Goal: Task Accomplishment & Management: Manage account settings

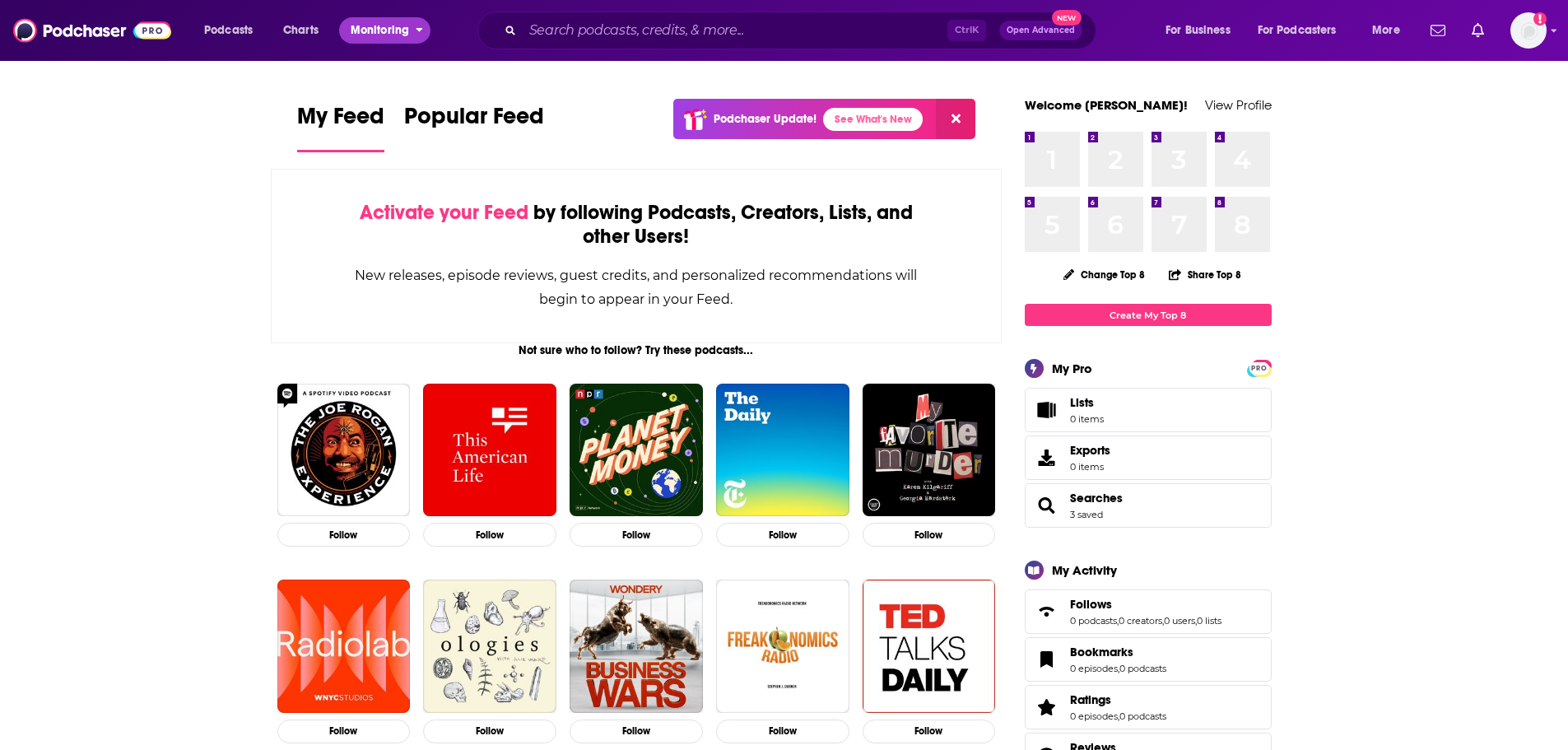
click at [374, 36] on span "Monitoring" at bounding box center [380, 31] width 58 height 23
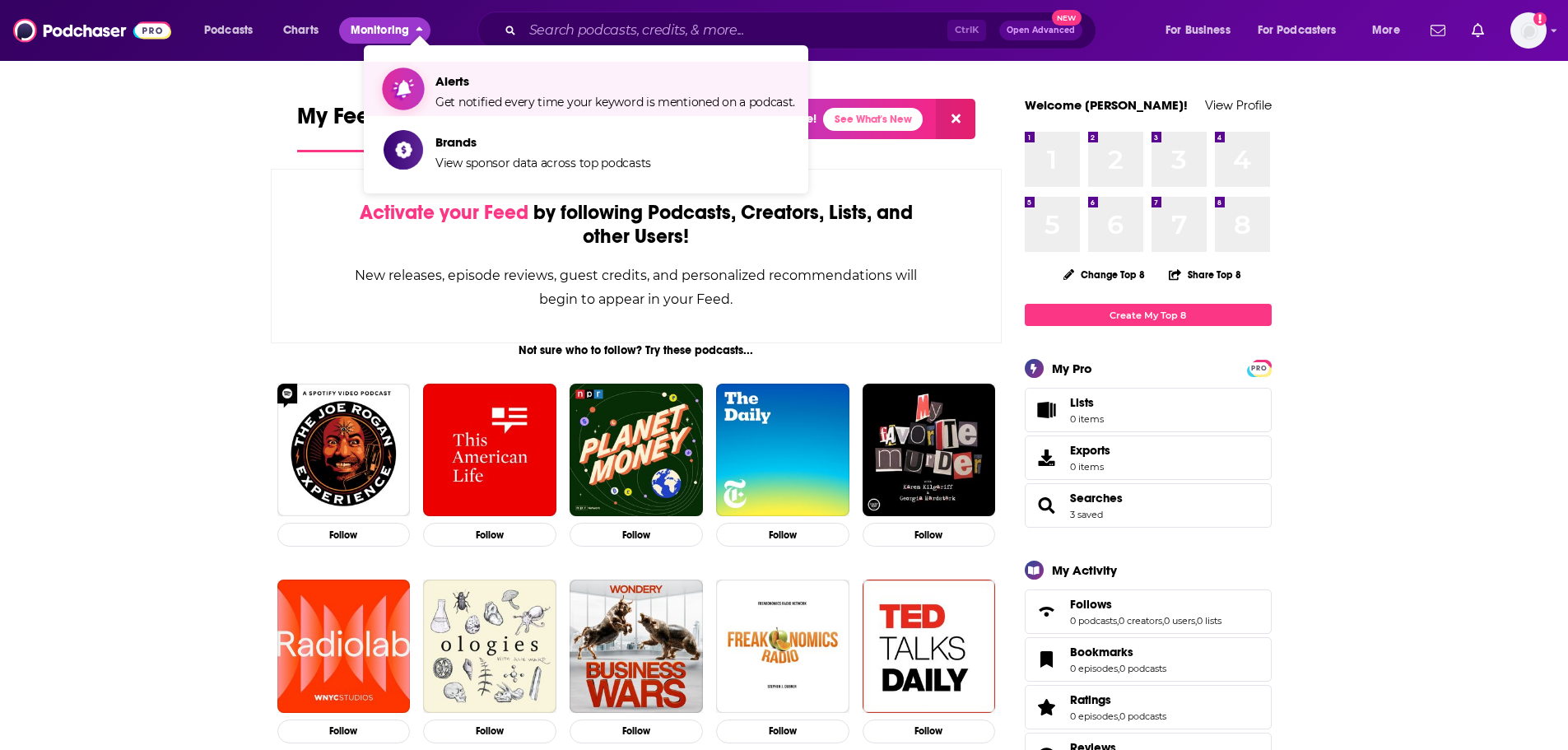
click at [456, 86] on span "Alerts" at bounding box center [616, 80] width 360 height 16
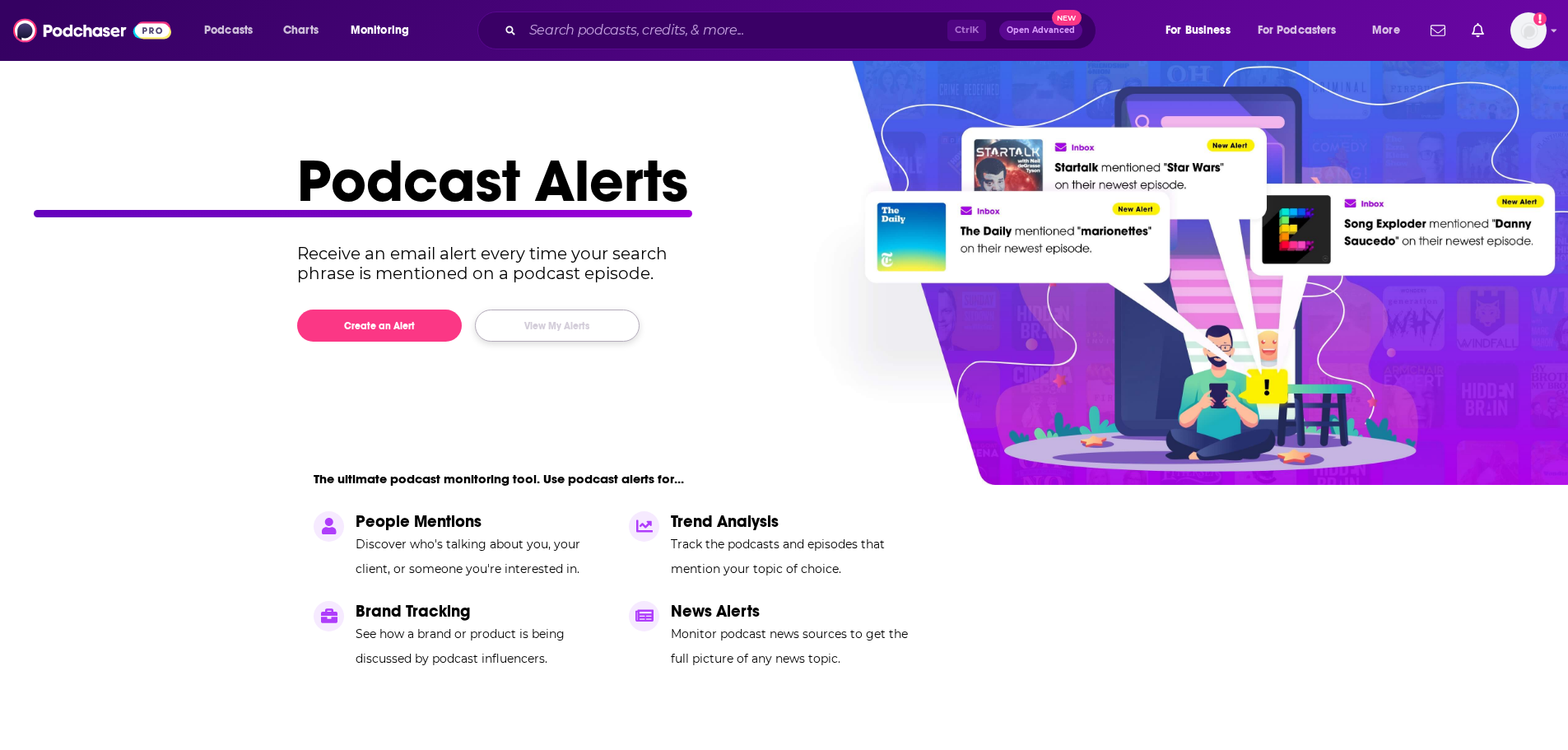
click at [566, 318] on button "View My Alerts" at bounding box center [558, 325] width 164 height 32
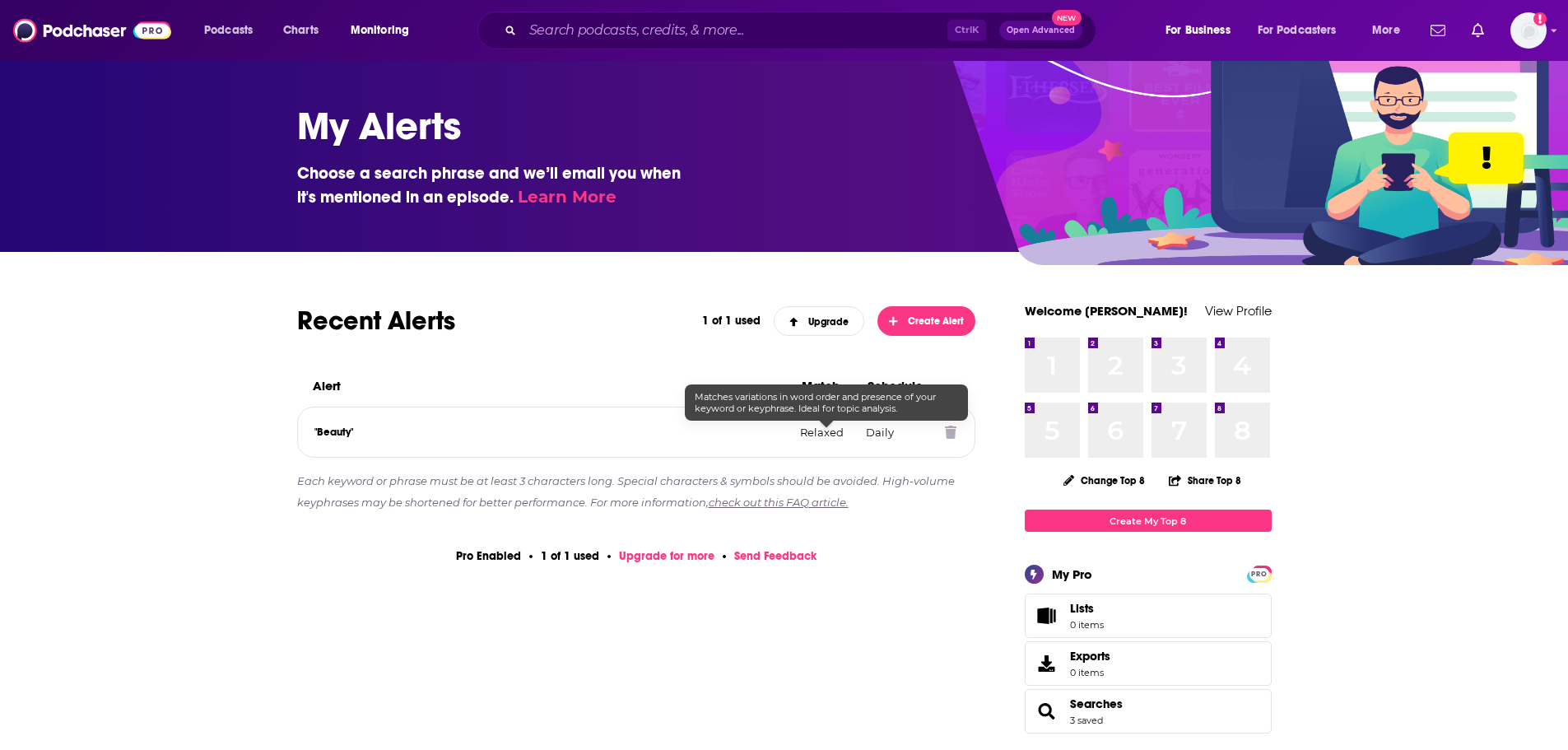
click at [808, 436] on p "Relaxed" at bounding box center [827, 432] width 53 height 13
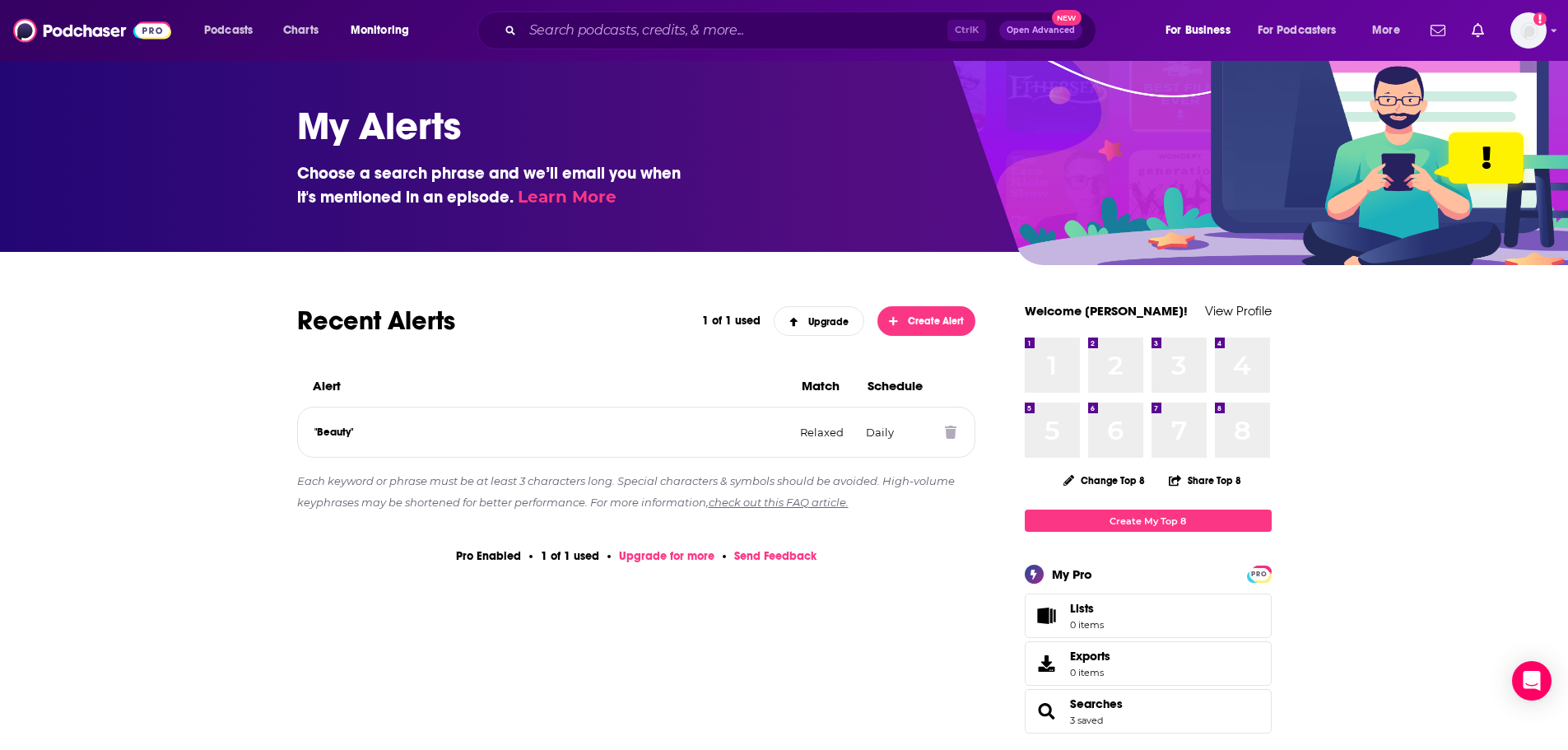
click at [948, 438] on icon at bounding box center [951, 432] width 12 height 13
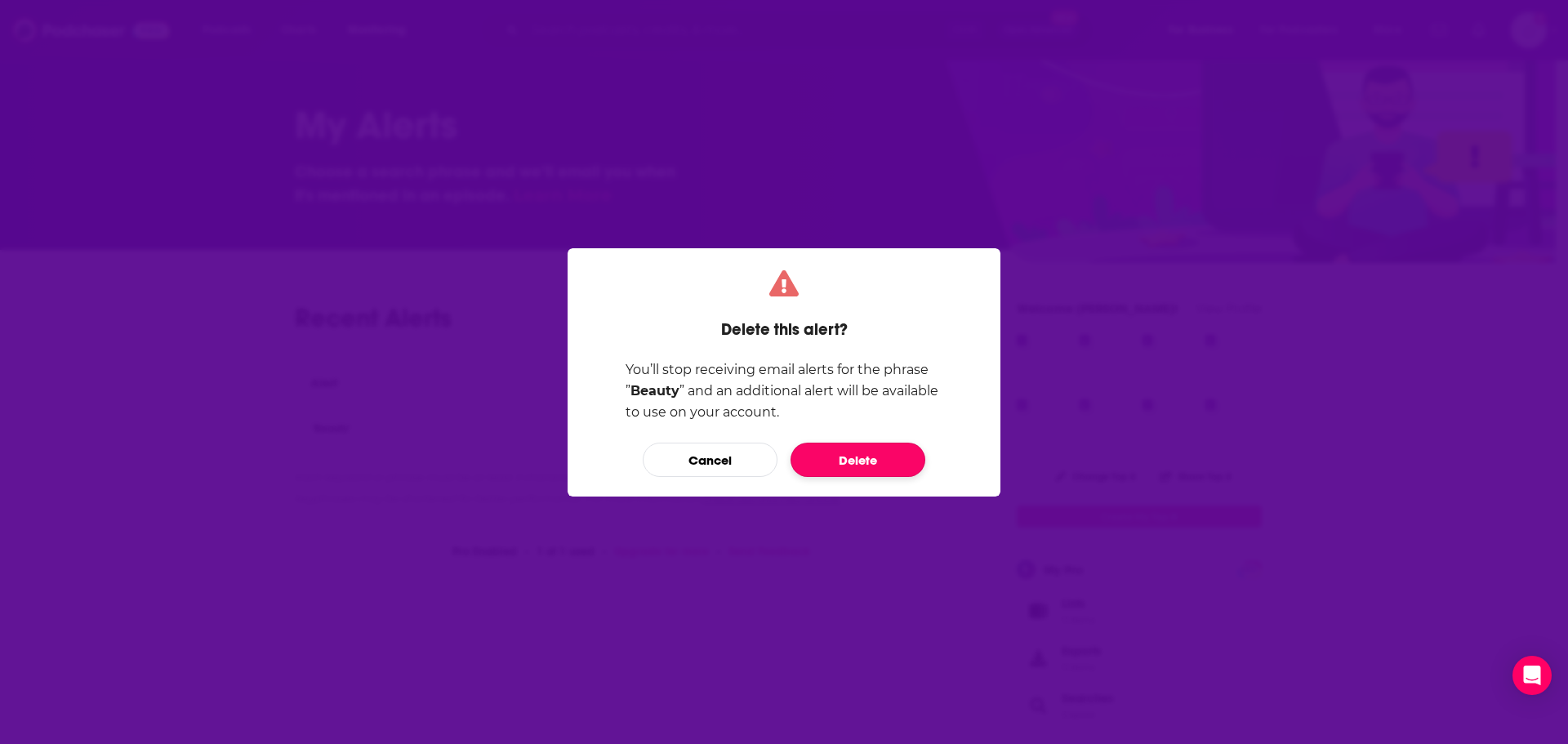
click at [861, 455] on button "Delete" at bounding box center [858, 460] width 135 height 35
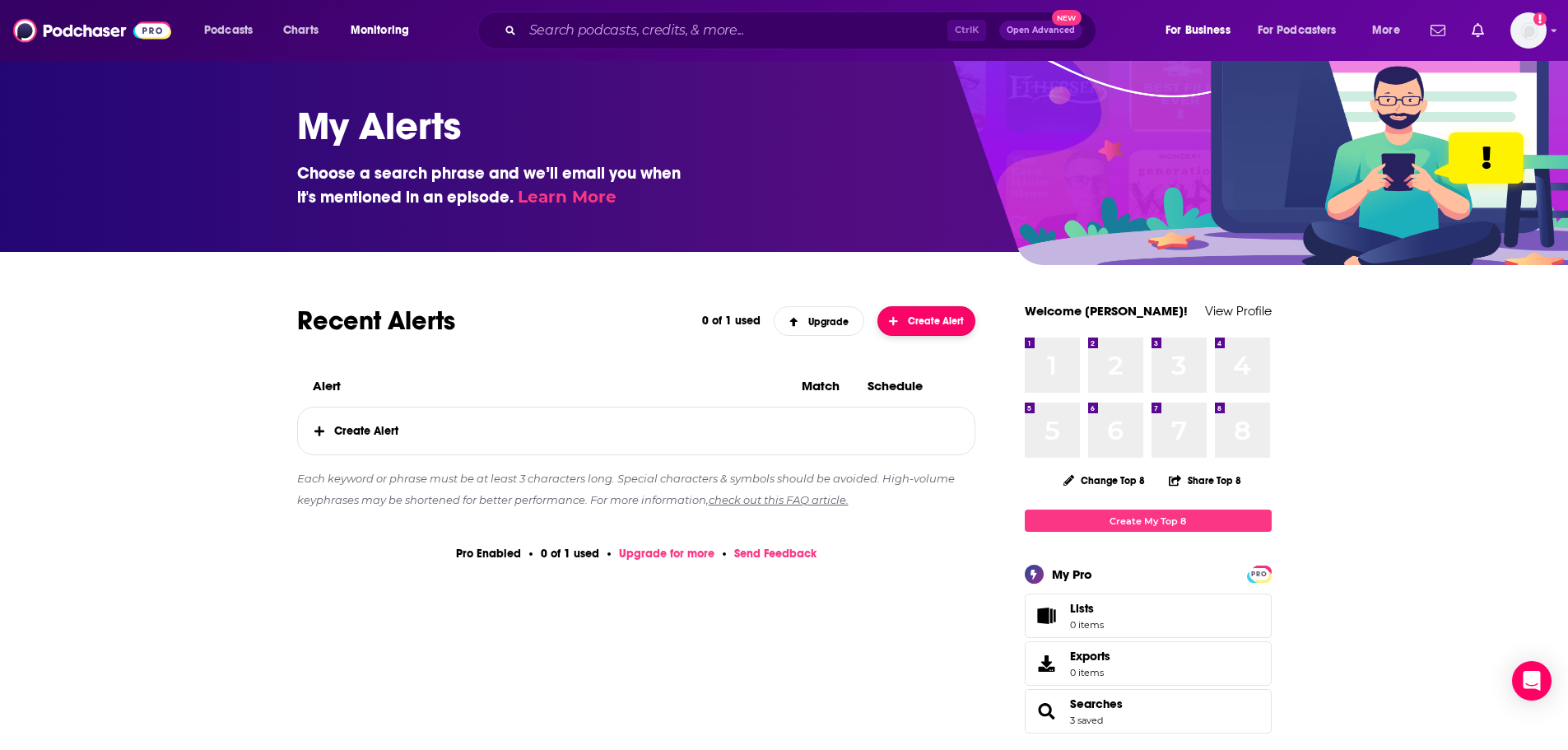
click at [923, 324] on span "Create Alert" at bounding box center [927, 321] width 75 height 12
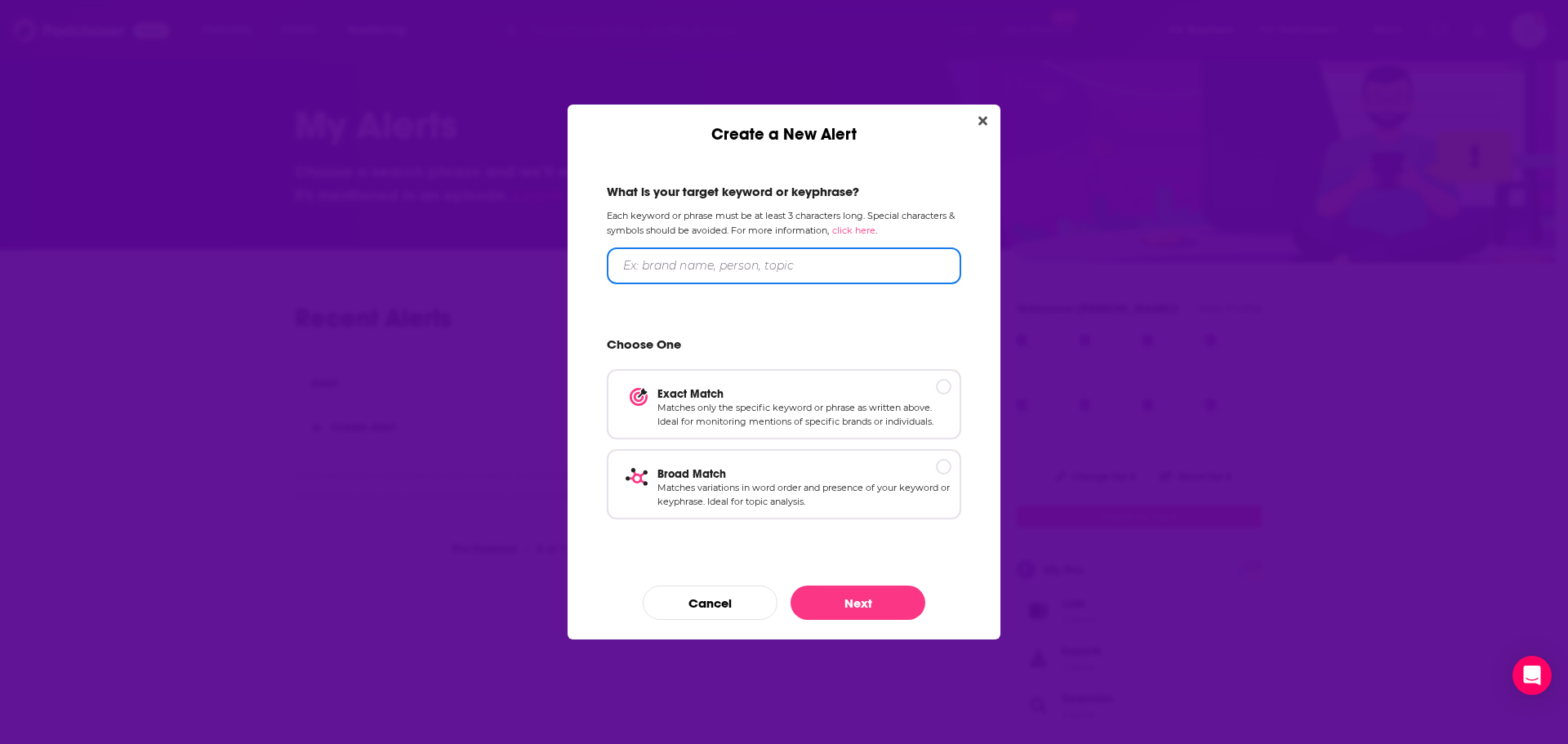
click at [800, 264] on input "Create a New Alert" at bounding box center [784, 266] width 355 height 37
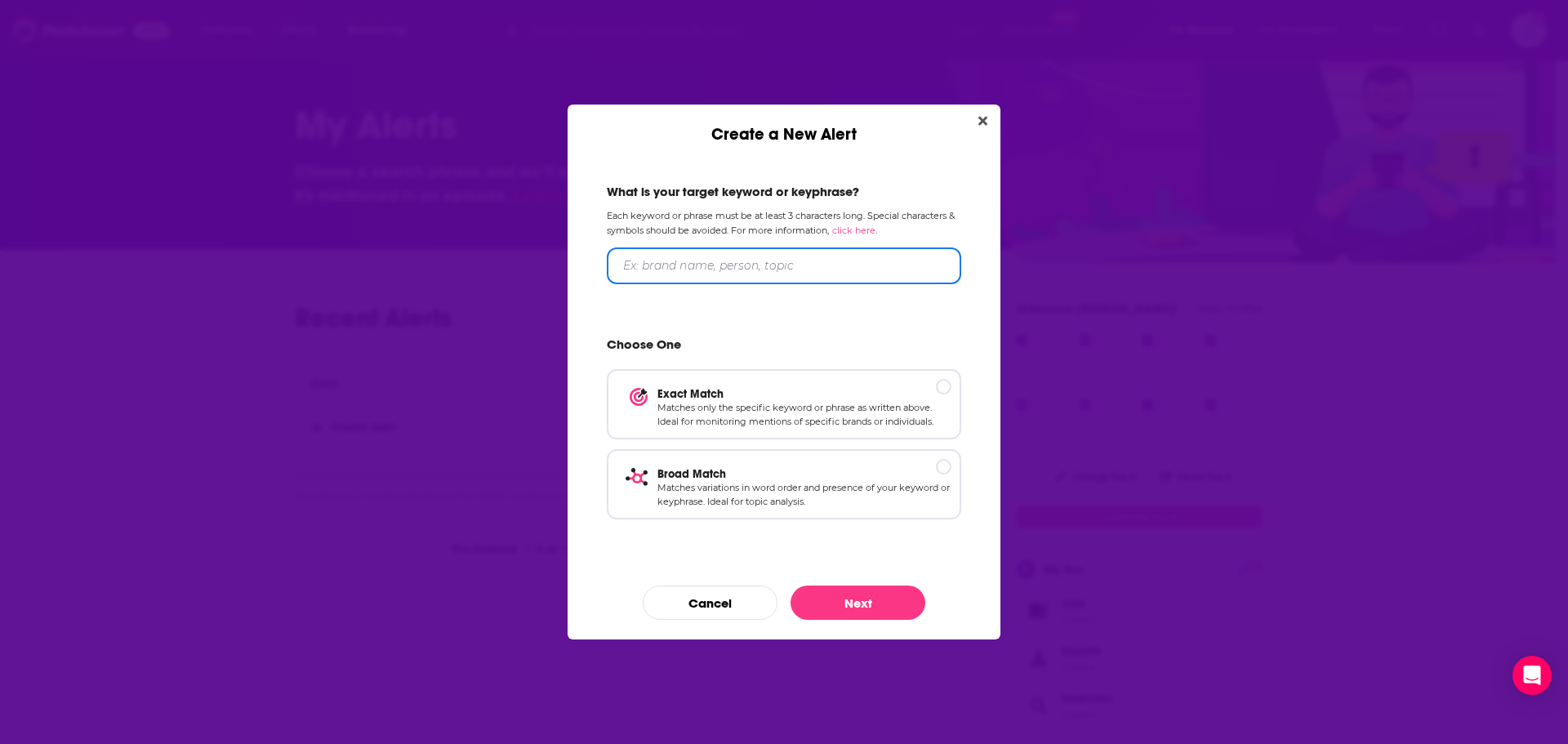
click at [826, 265] on input "Create a New Alert" at bounding box center [784, 266] width 355 height 37
type input "Beauty"
click at [803, 489] on p "Matches variations in word order and presence of your keyword or keyphrase. Ide…" at bounding box center [804, 494] width 294 height 29
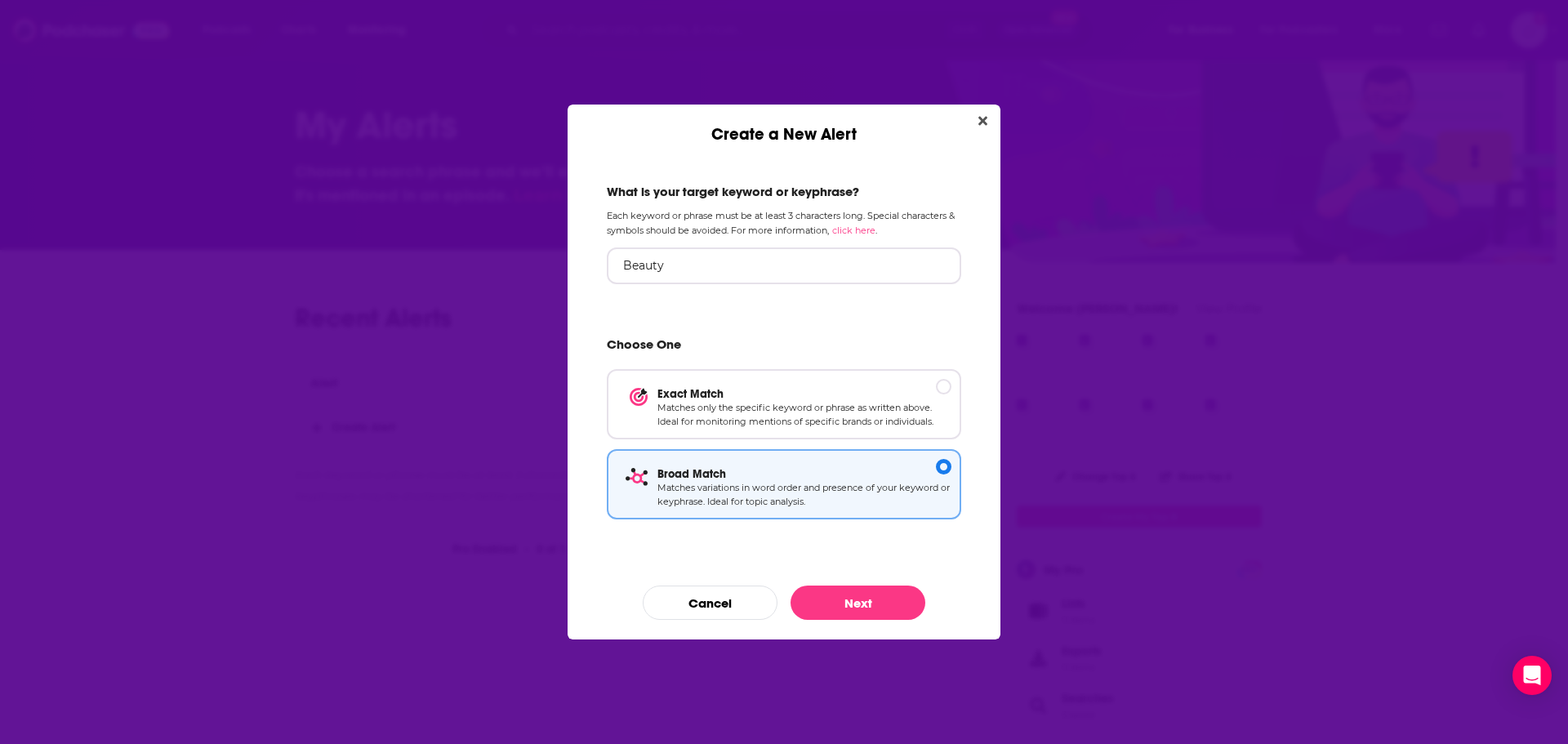
click at [819, 285] on div "What is your target keyword or keyphrase? Each keyword or phrase must be at lea…" at bounding box center [784, 356] width 393 height 384
drag, startPoint x: 727, startPoint y: 216, endPoint x: 770, endPoint y: 230, distance: 45.2
click at [770, 230] on p "Each keyword or phrase must be at least 3 characters long. Special characters &…" at bounding box center [784, 223] width 355 height 28
click at [864, 603] on button "Next" at bounding box center [858, 603] width 135 height 35
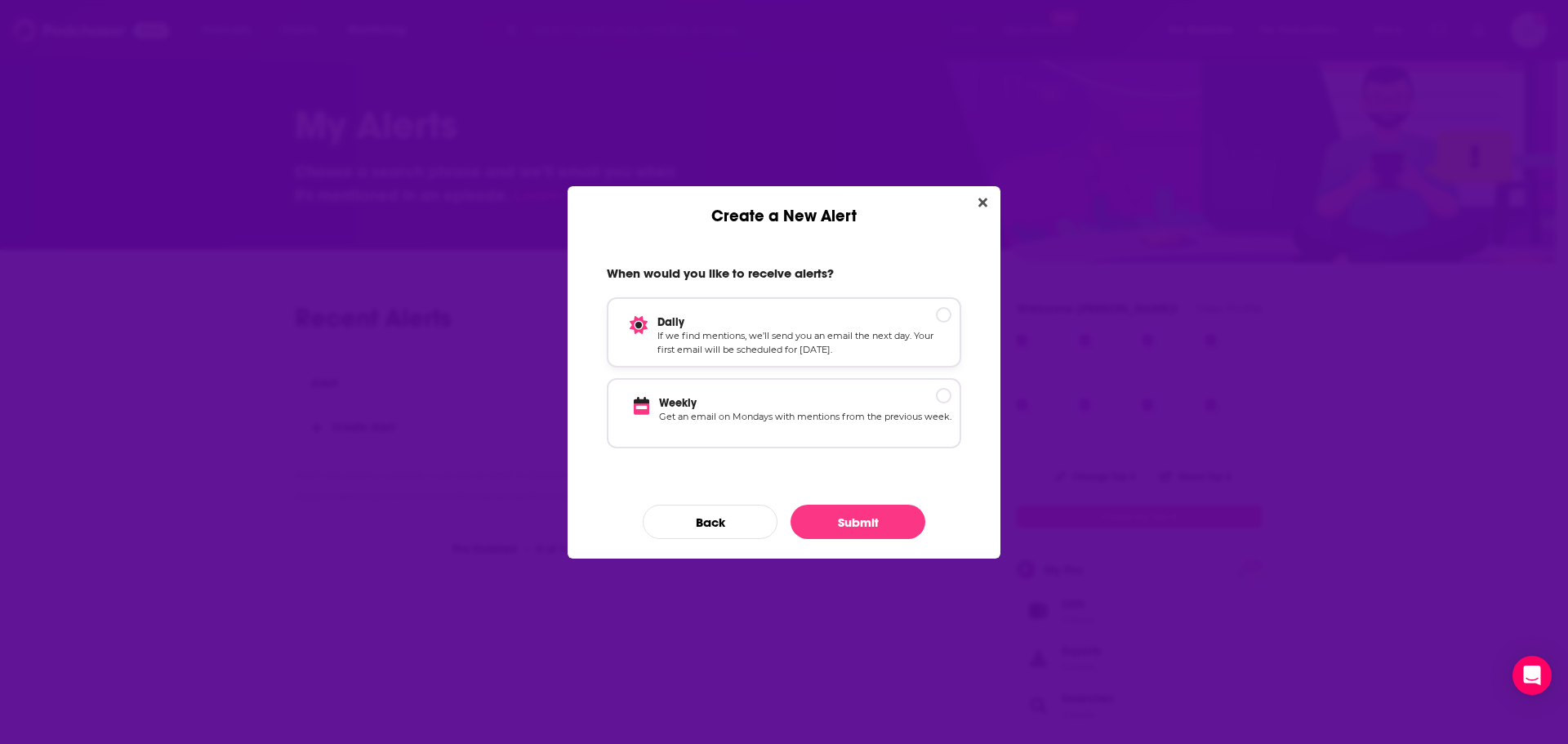
click at [716, 337] on p "If we find mentions, we’ll send you an email the next day. Your first email wil…" at bounding box center [804, 343] width 294 height 29
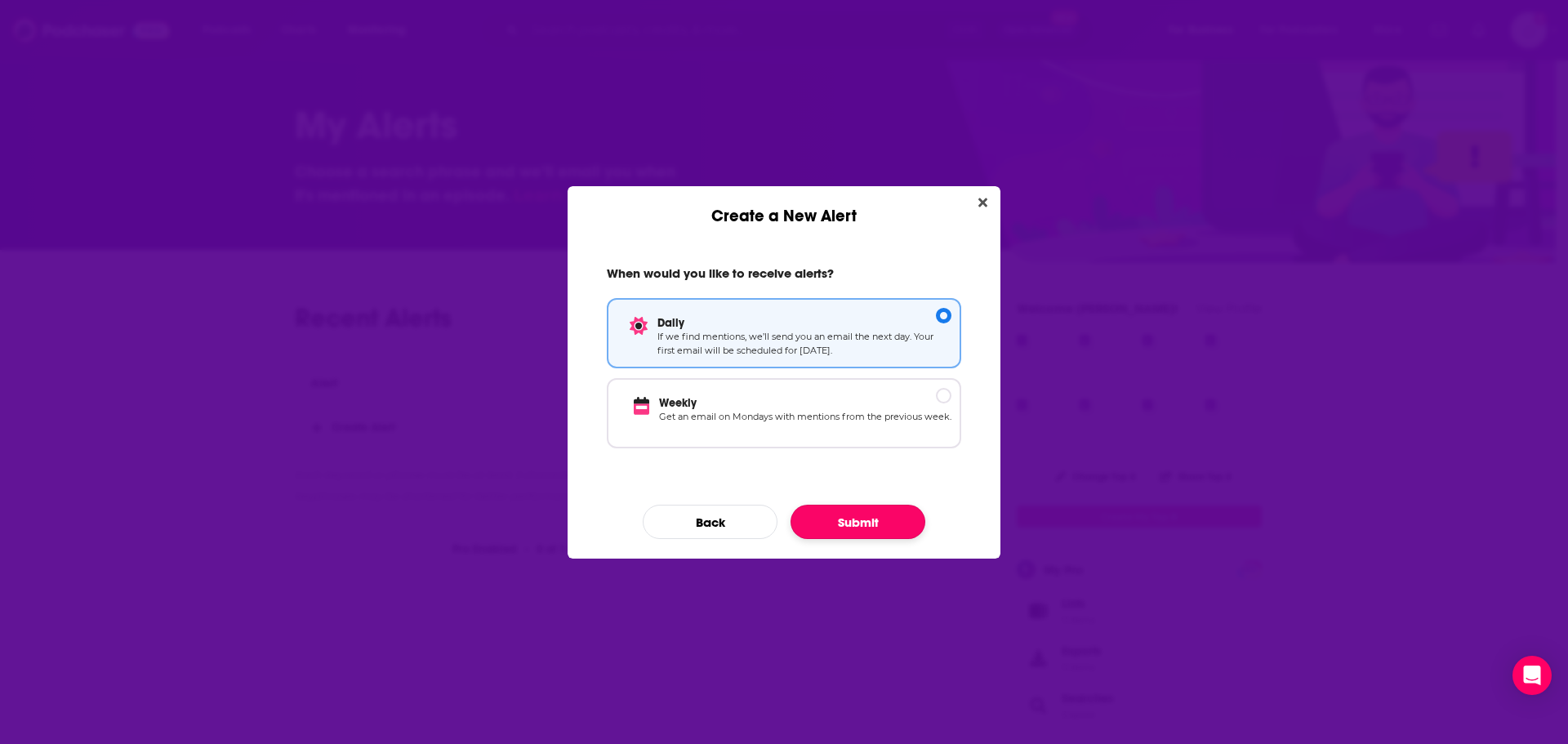
click at [863, 525] on button "Submit" at bounding box center [858, 522] width 135 height 35
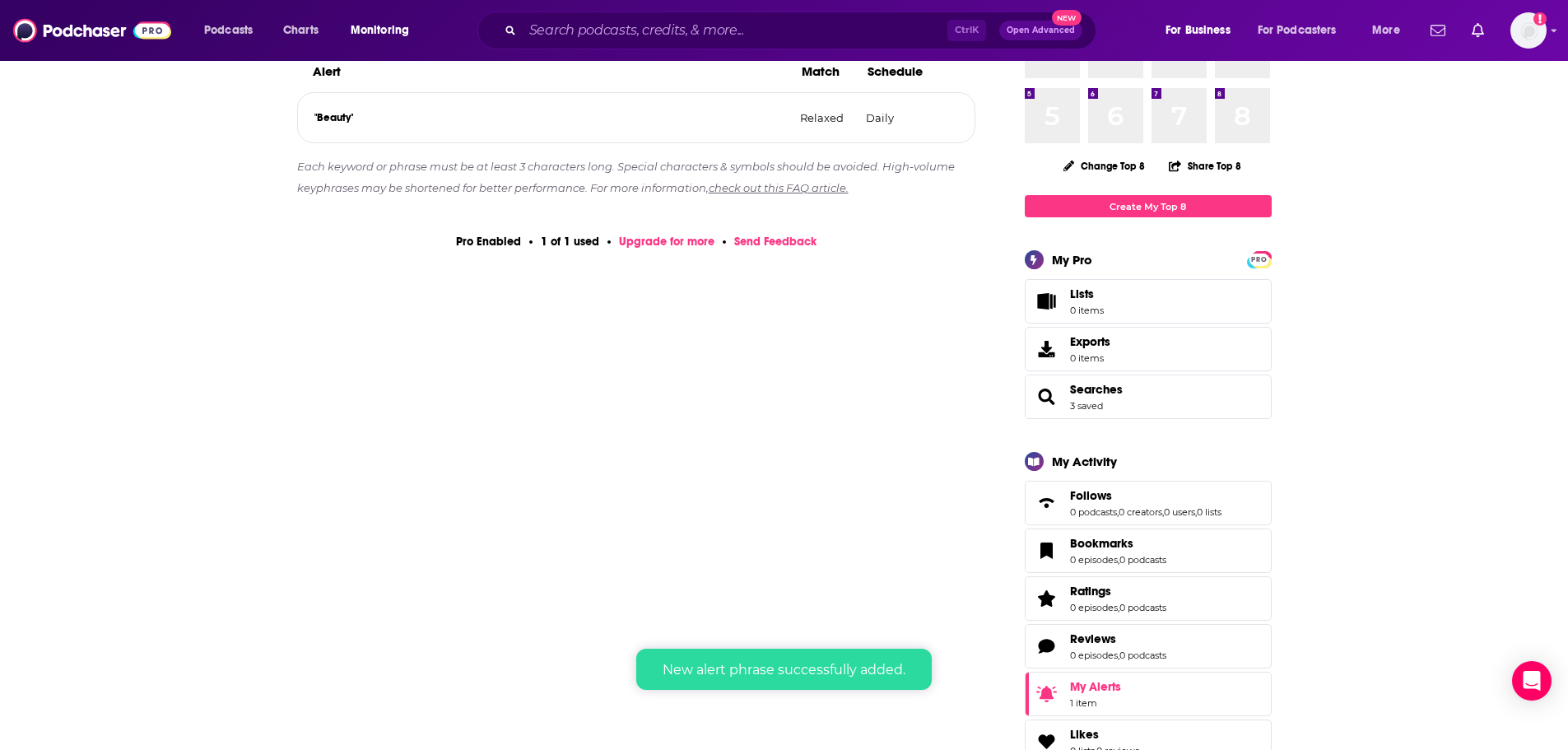
scroll to position [164, 0]
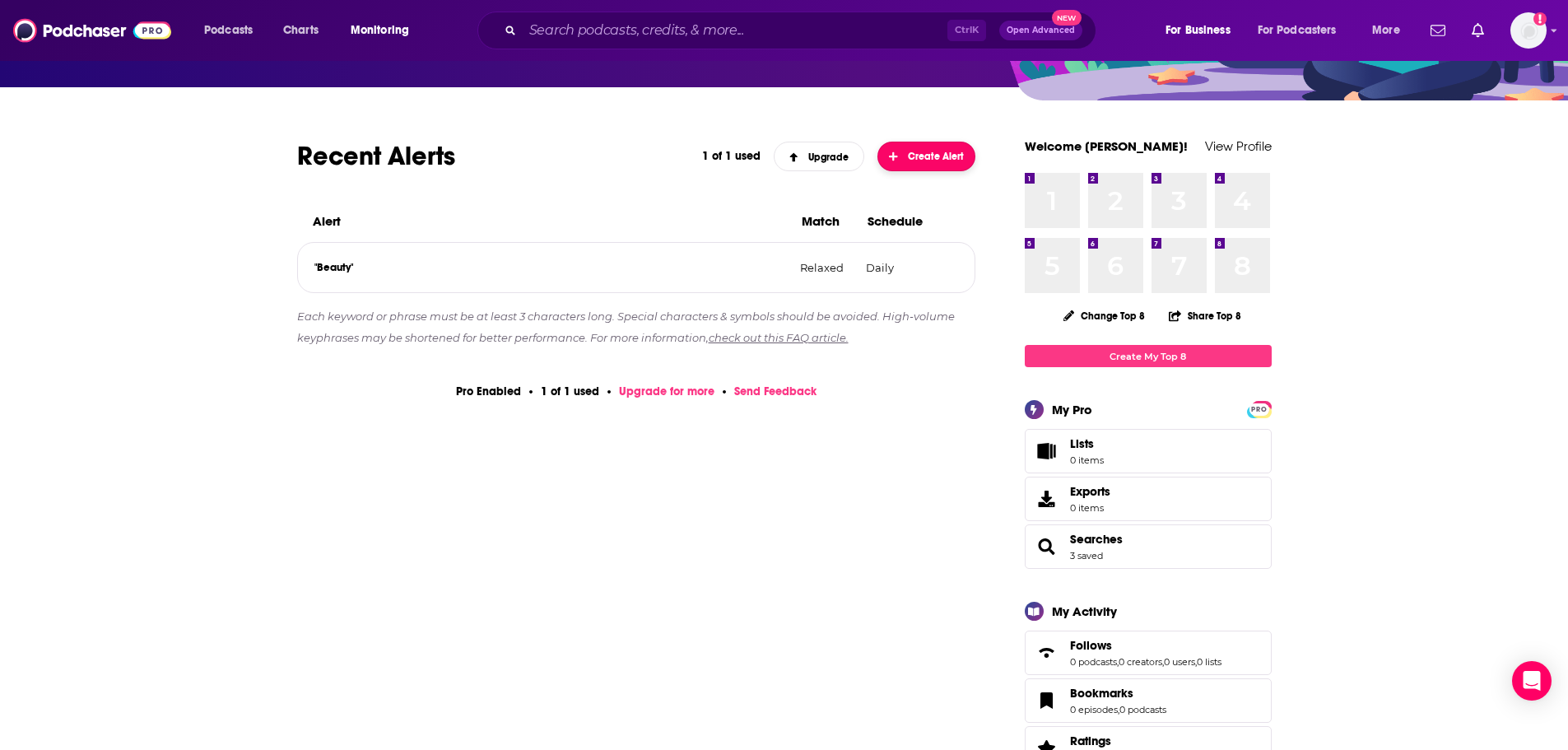
click at [907, 163] on button "Create Alert" at bounding box center [927, 157] width 99 height 30
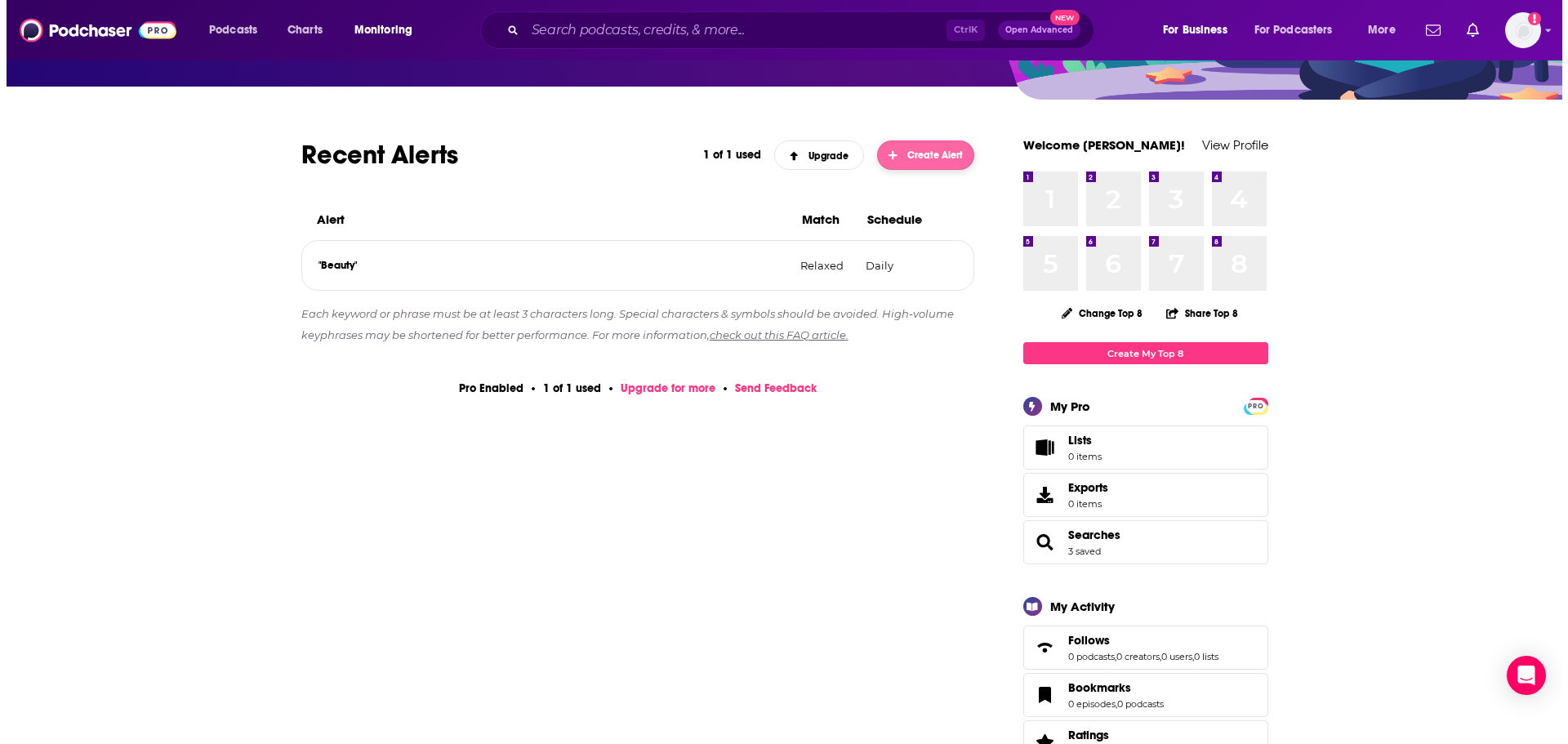
scroll to position [0, 0]
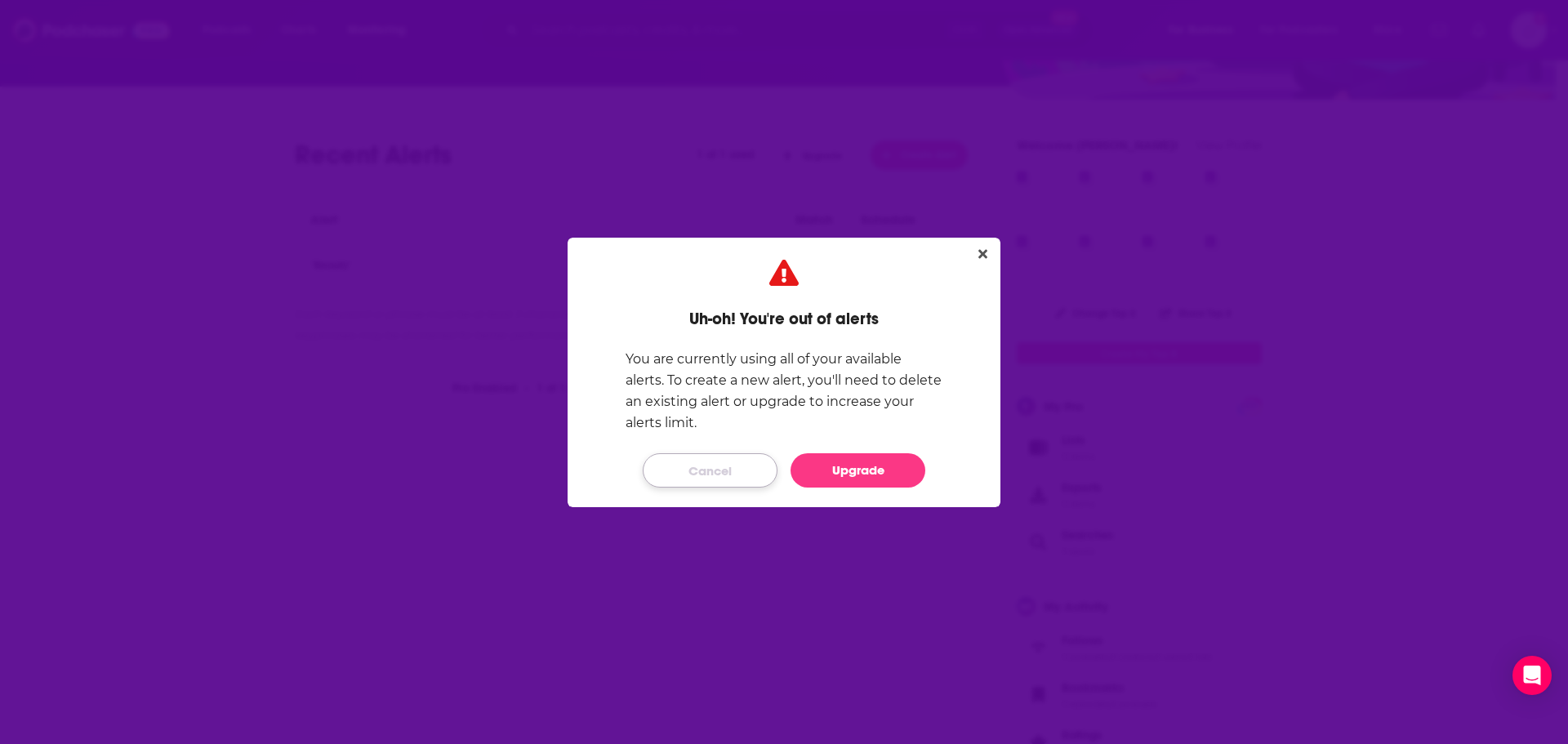
click at [711, 482] on button "Cancel" at bounding box center [710, 471] width 135 height 35
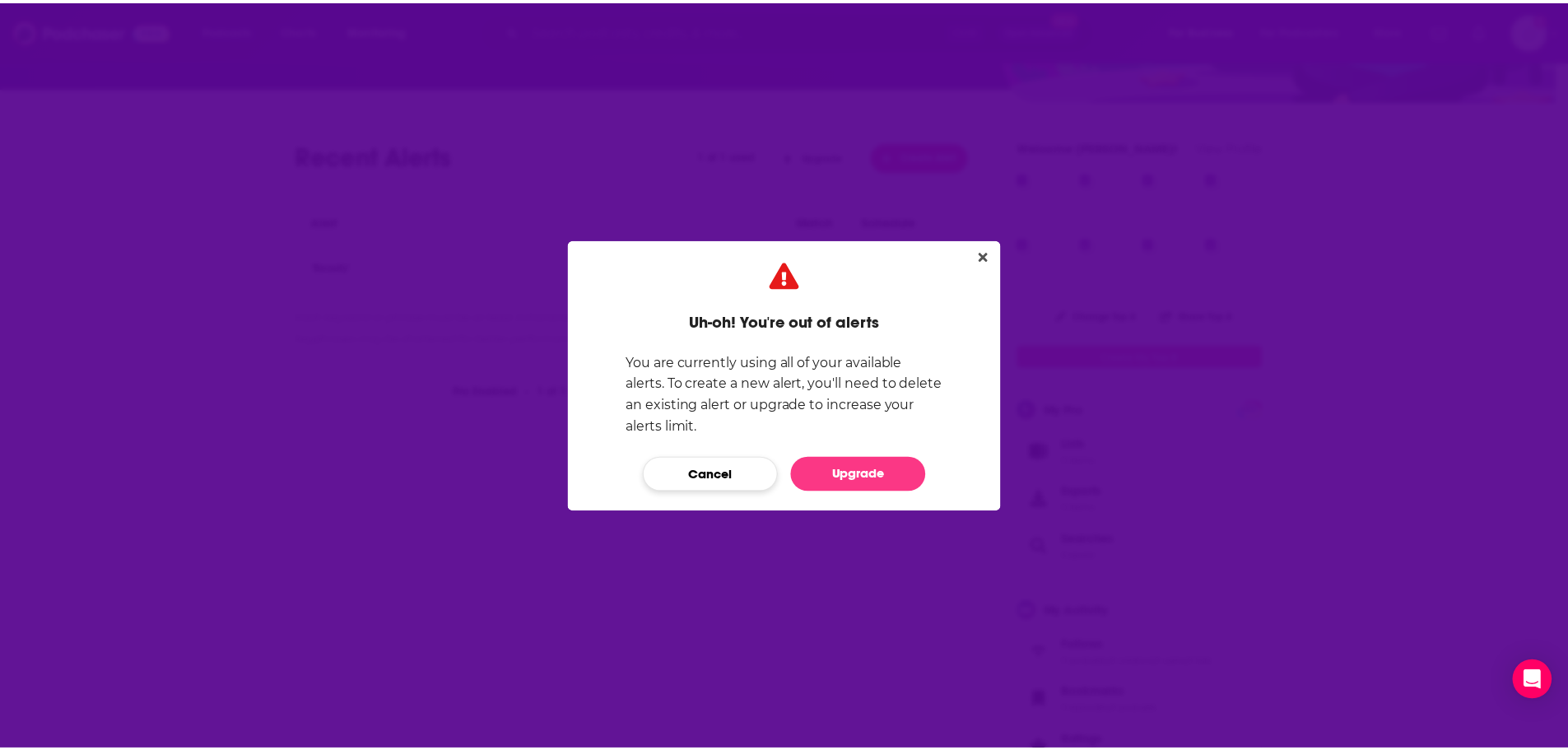
scroll to position [164, 0]
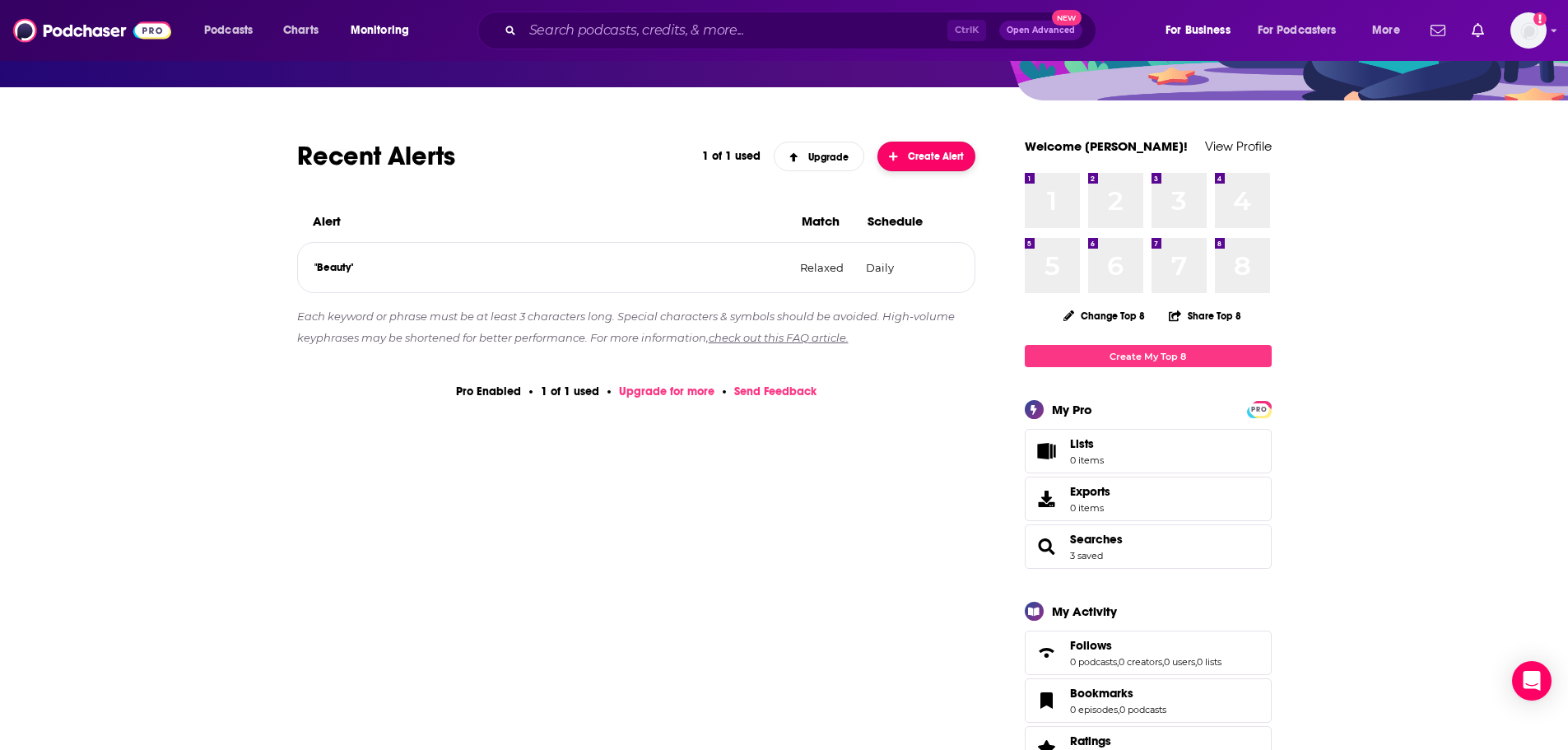
click at [923, 164] on button "Create Alert" at bounding box center [927, 157] width 99 height 30
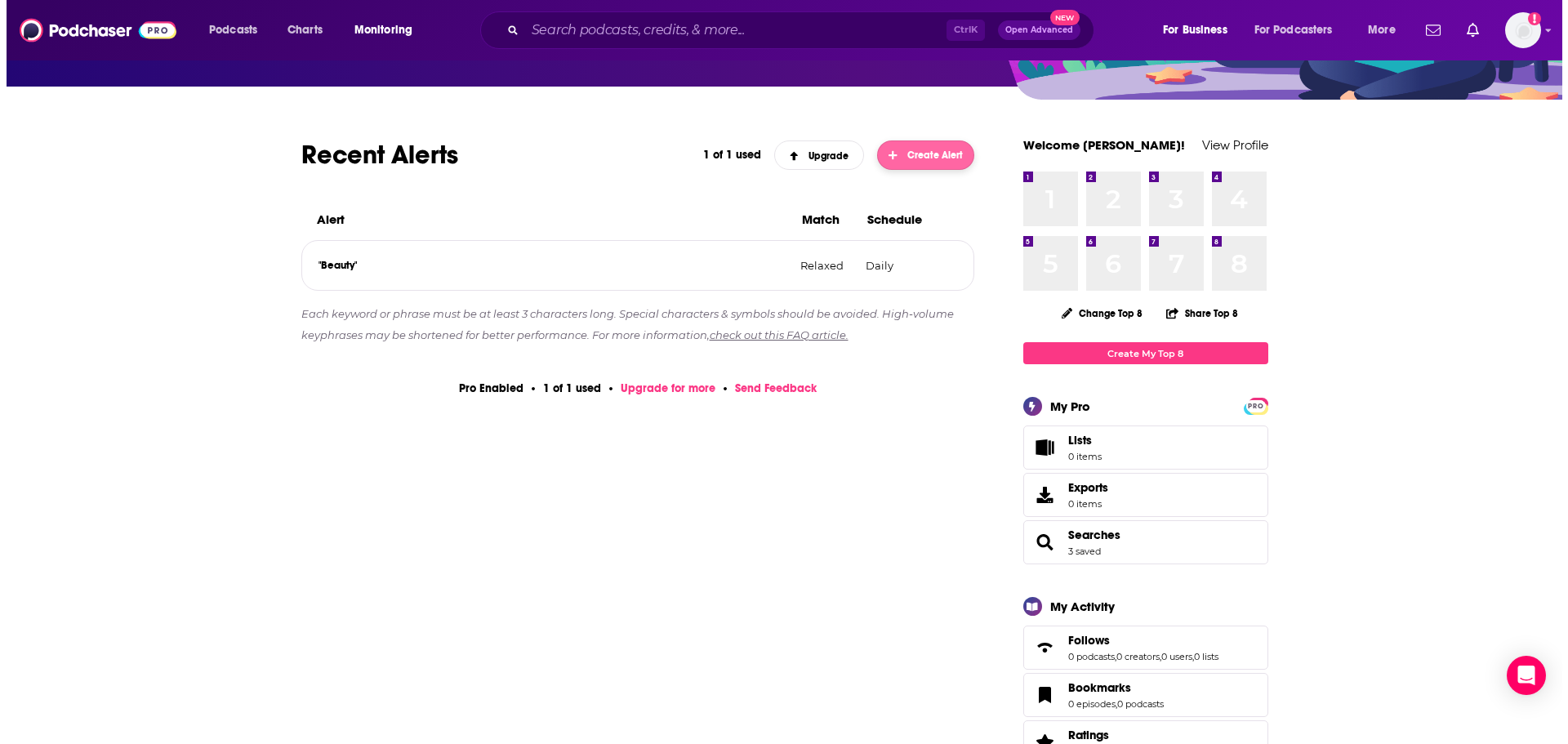
scroll to position [0, 0]
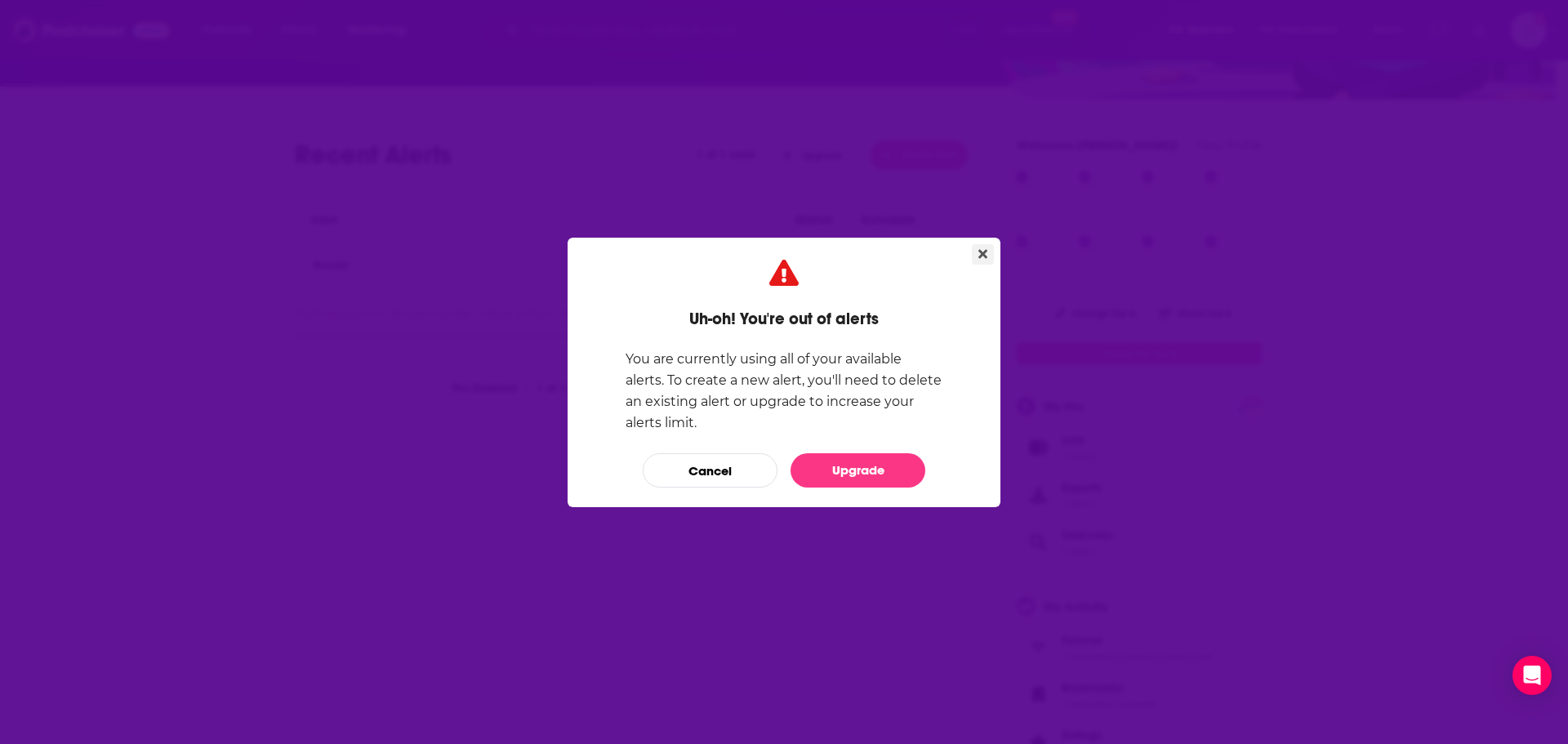
click at [987, 257] on icon "Close" at bounding box center [983, 253] width 9 height 9
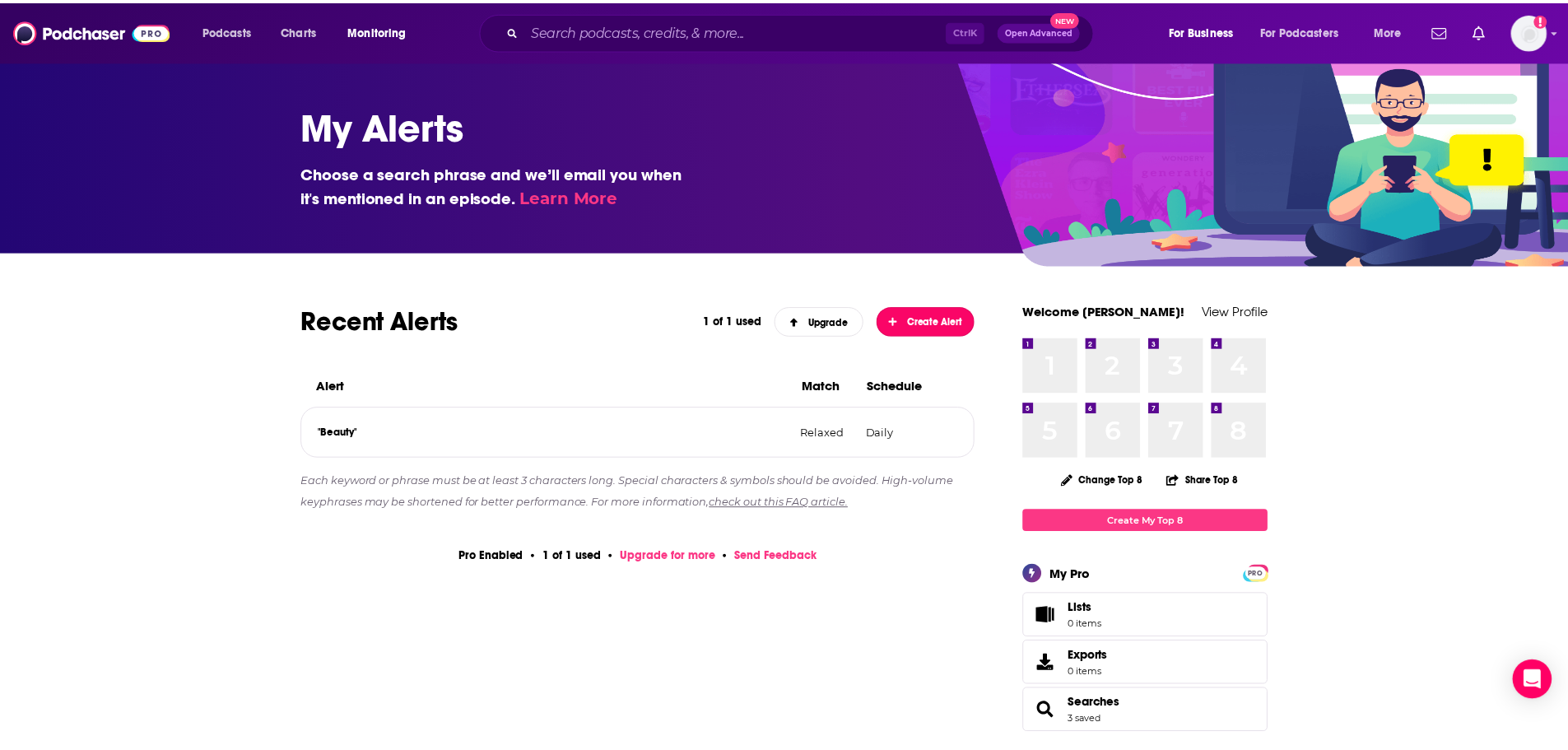
scroll to position [164, 0]
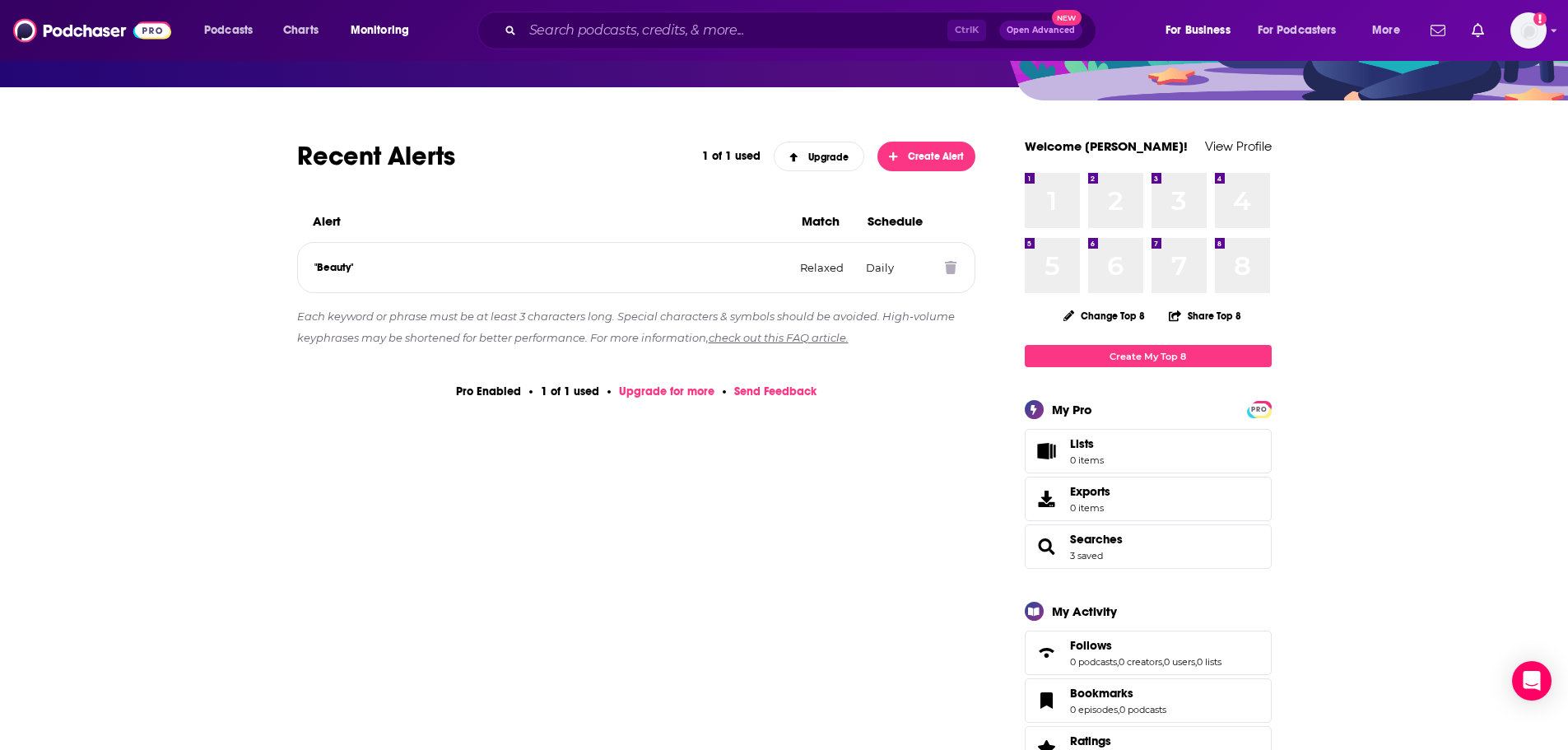
click at [953, 267] on icon at bounding box center [951, 268] width 12 height 13
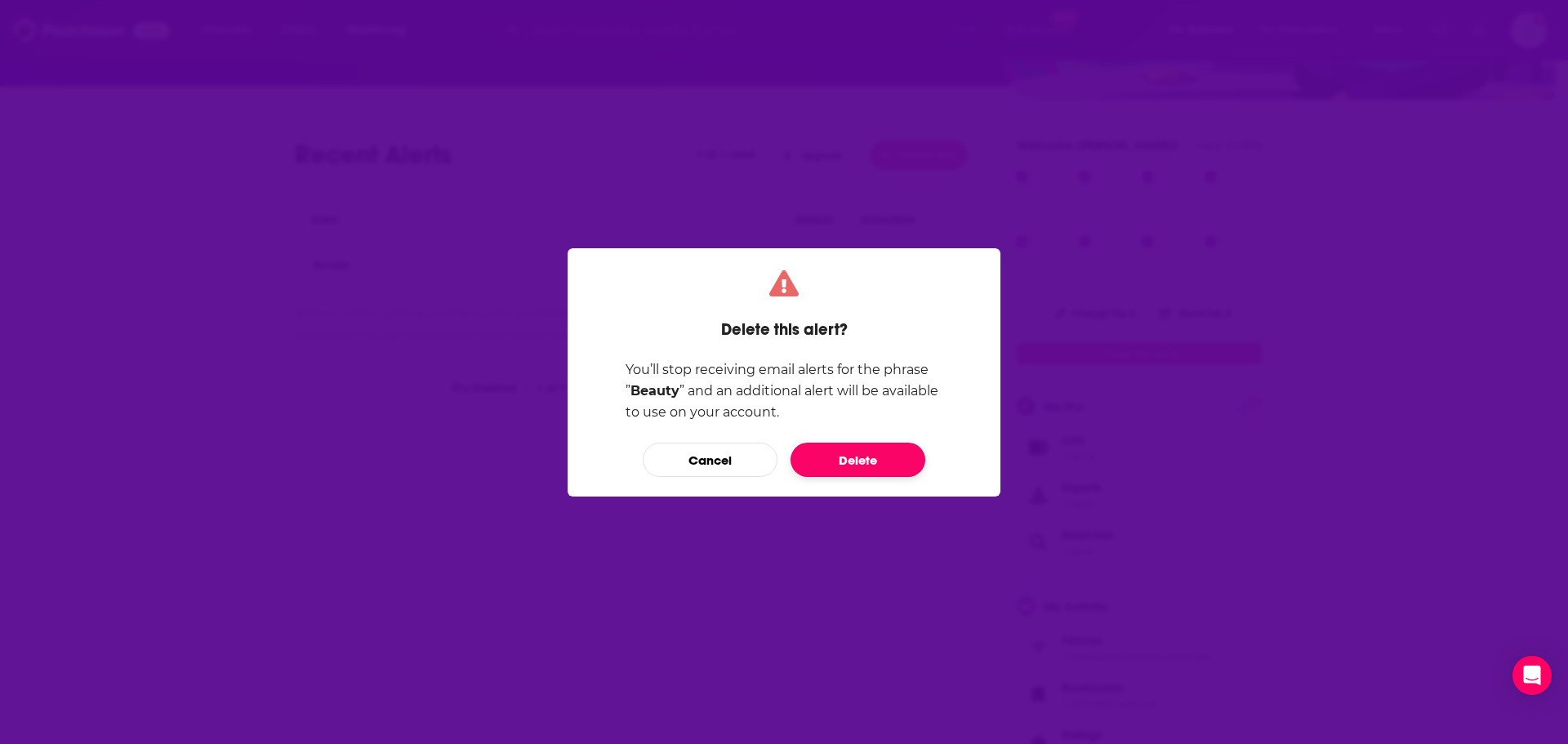
click at [863, 458] on button "Delete" at bounding box center [858, 460] width 135 height 35
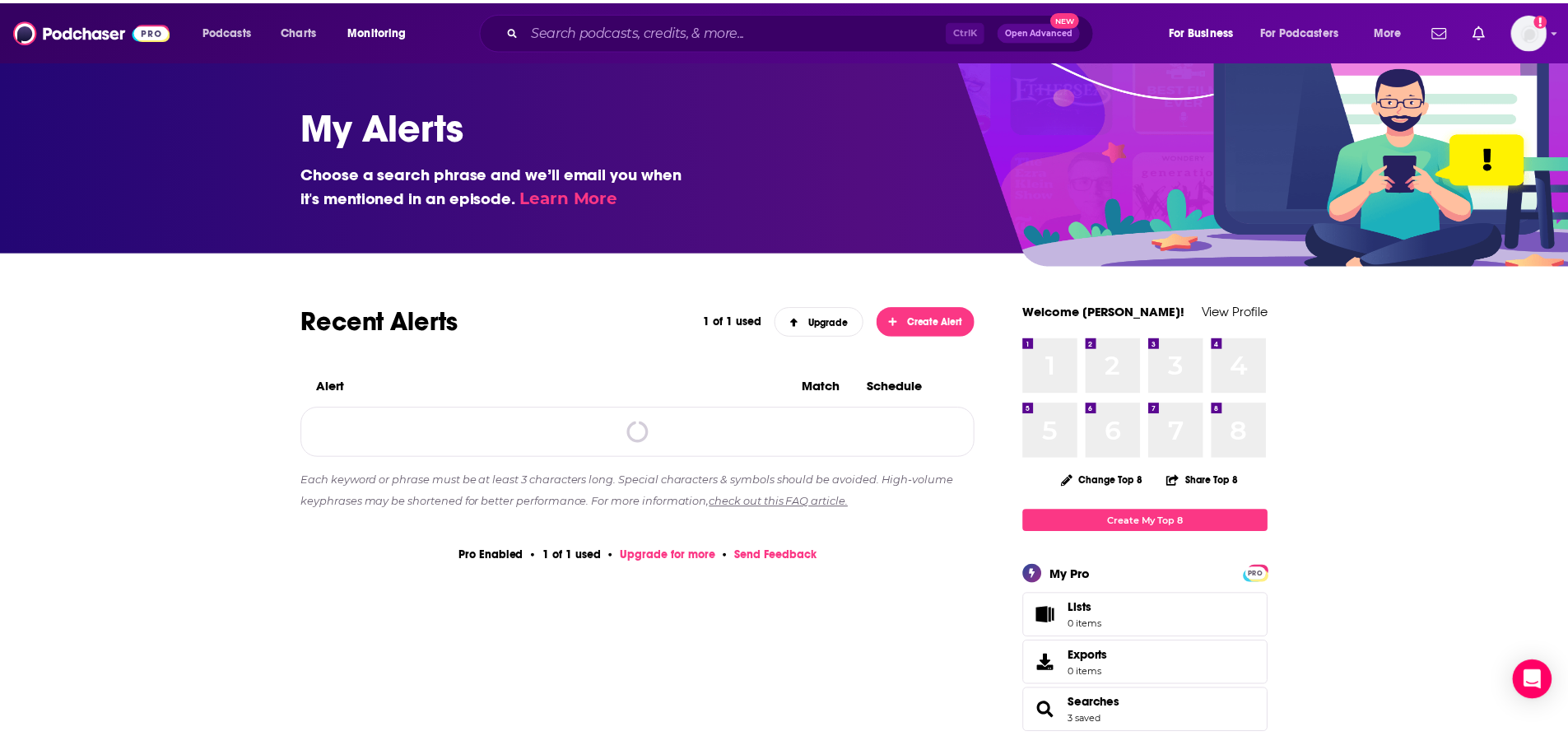
scroll to position [164, 0]
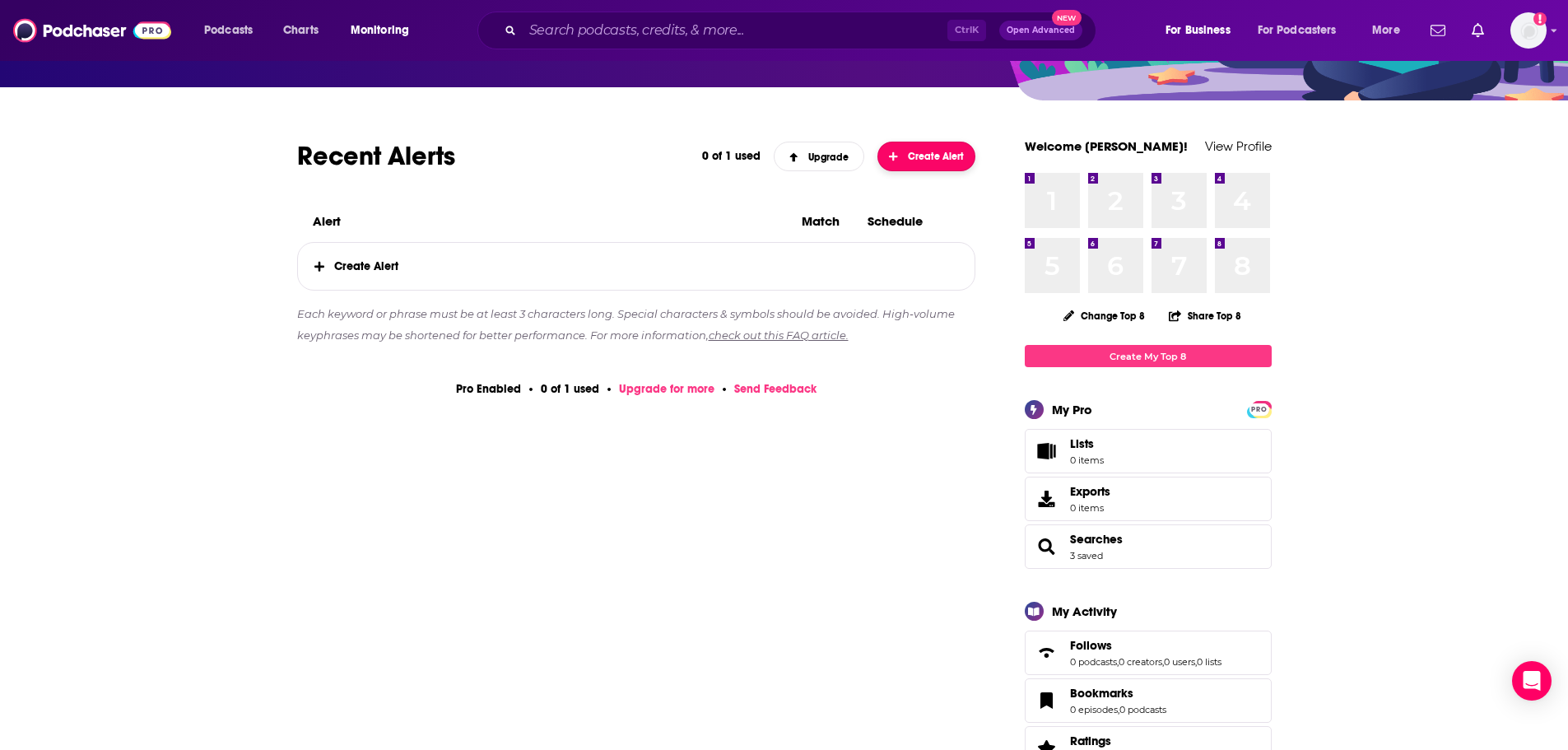
click at [921, 149] on button "Create Alert" at bounding box center [927, 157] width 99 height 30
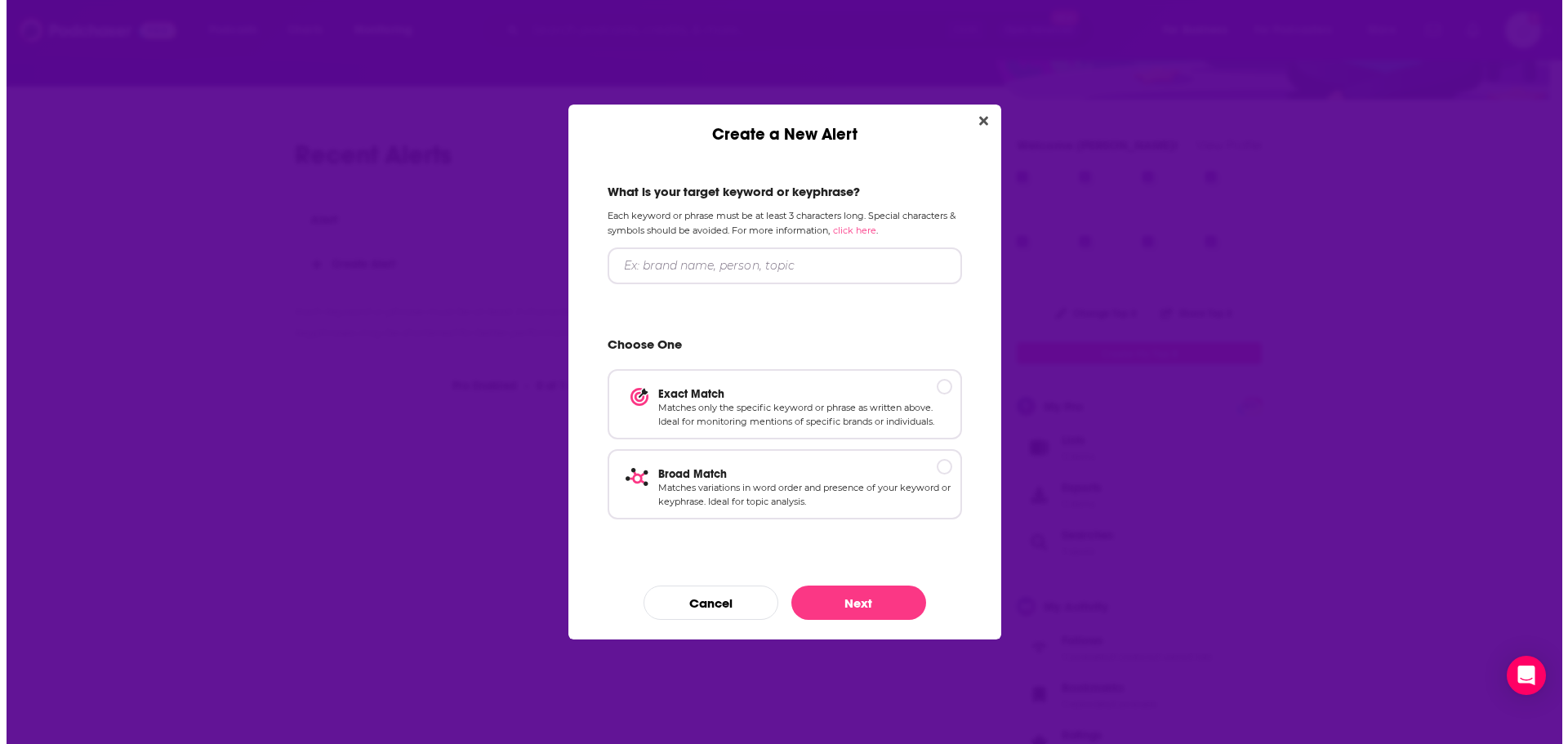
scroll to position [0, 0]
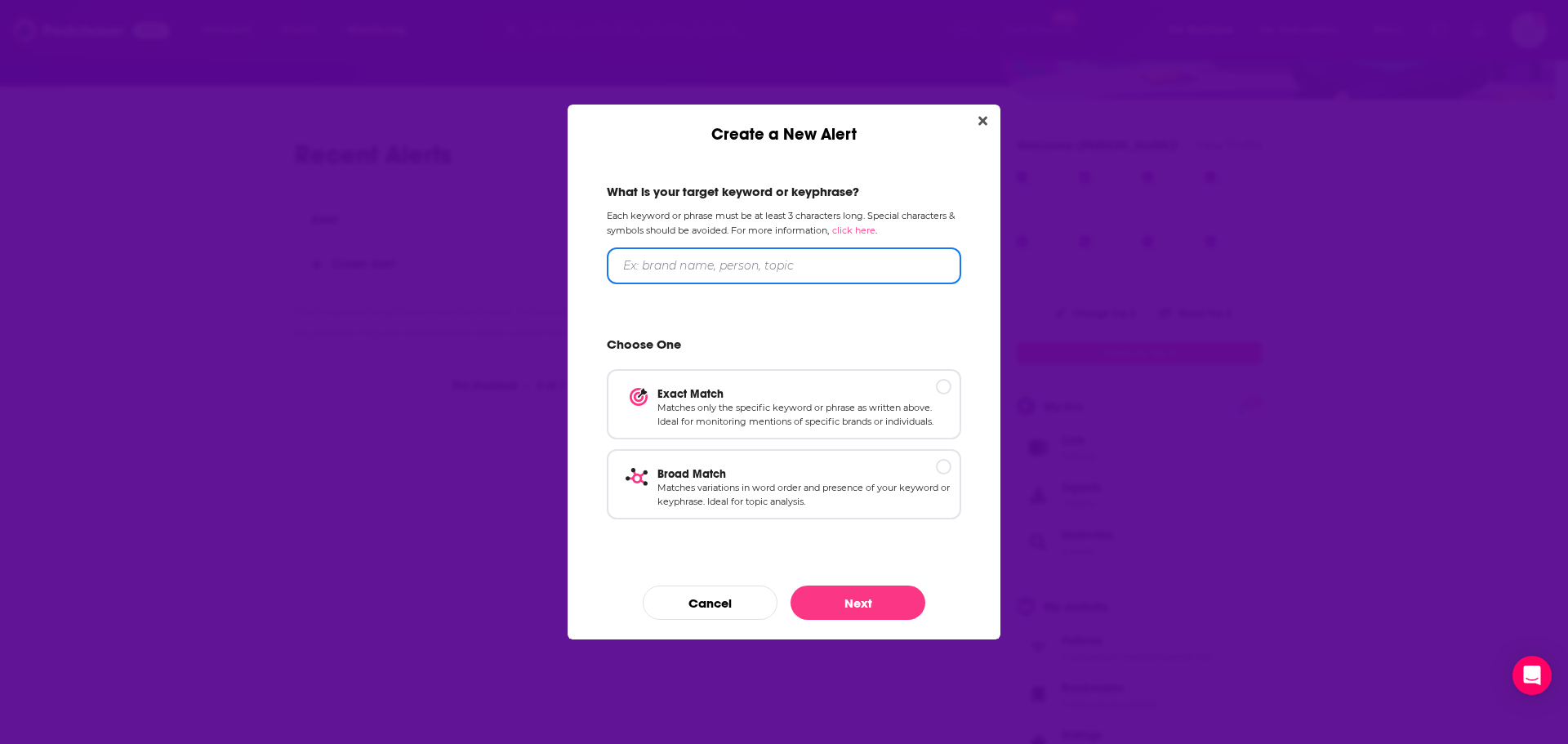
click at [854, 276] on input "Create a New Alert" at bounding box center [784, 266] width 355 height 37
type input "Beauty"
click at [834, 386] on p "Exact Match" at bounding box center [804, 393] width 294 height 14
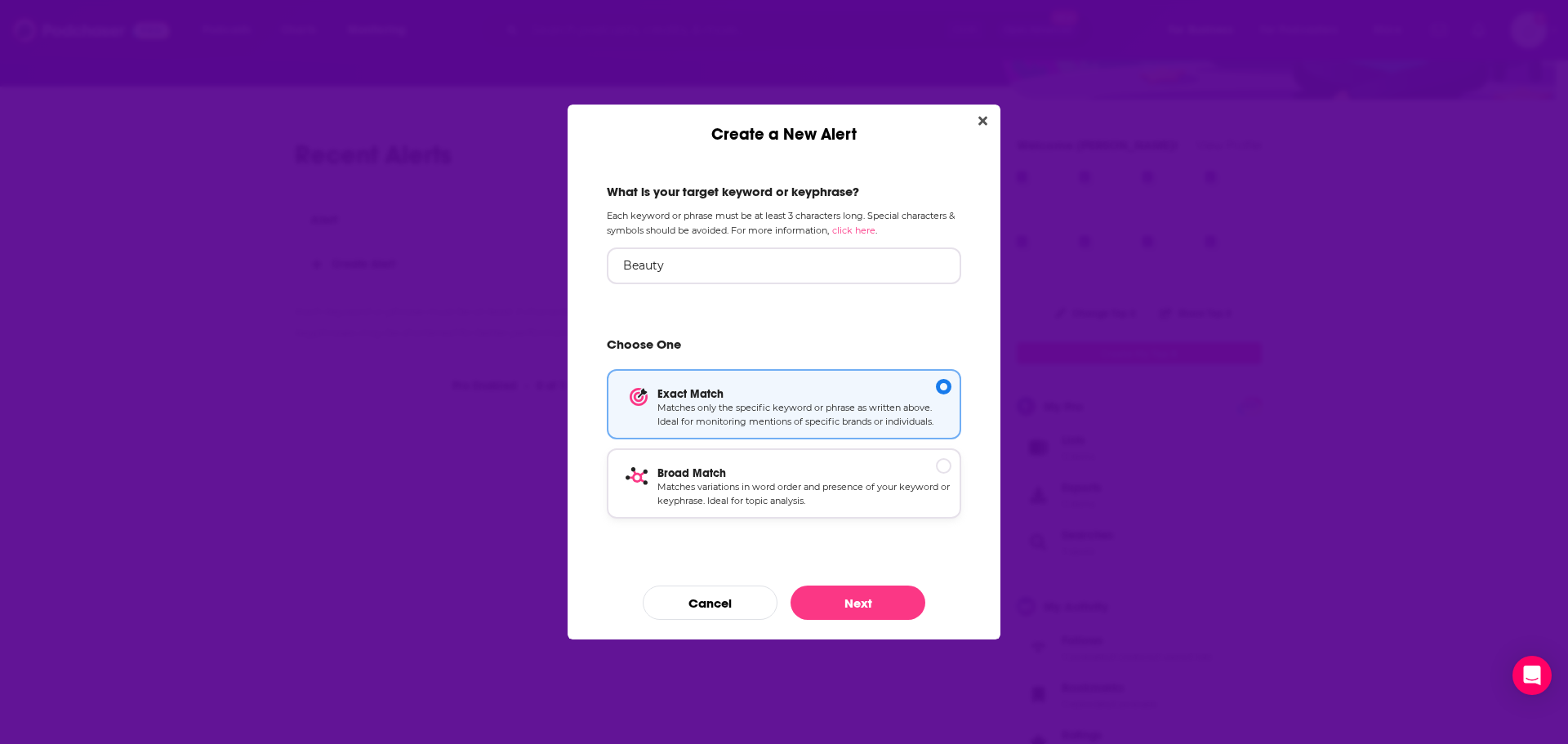
click at [825, 497] on p "Matches variations in word order and presence of your keyword or keyphrase. Ide…" at bounding box center [804, 494] width 294 height 29
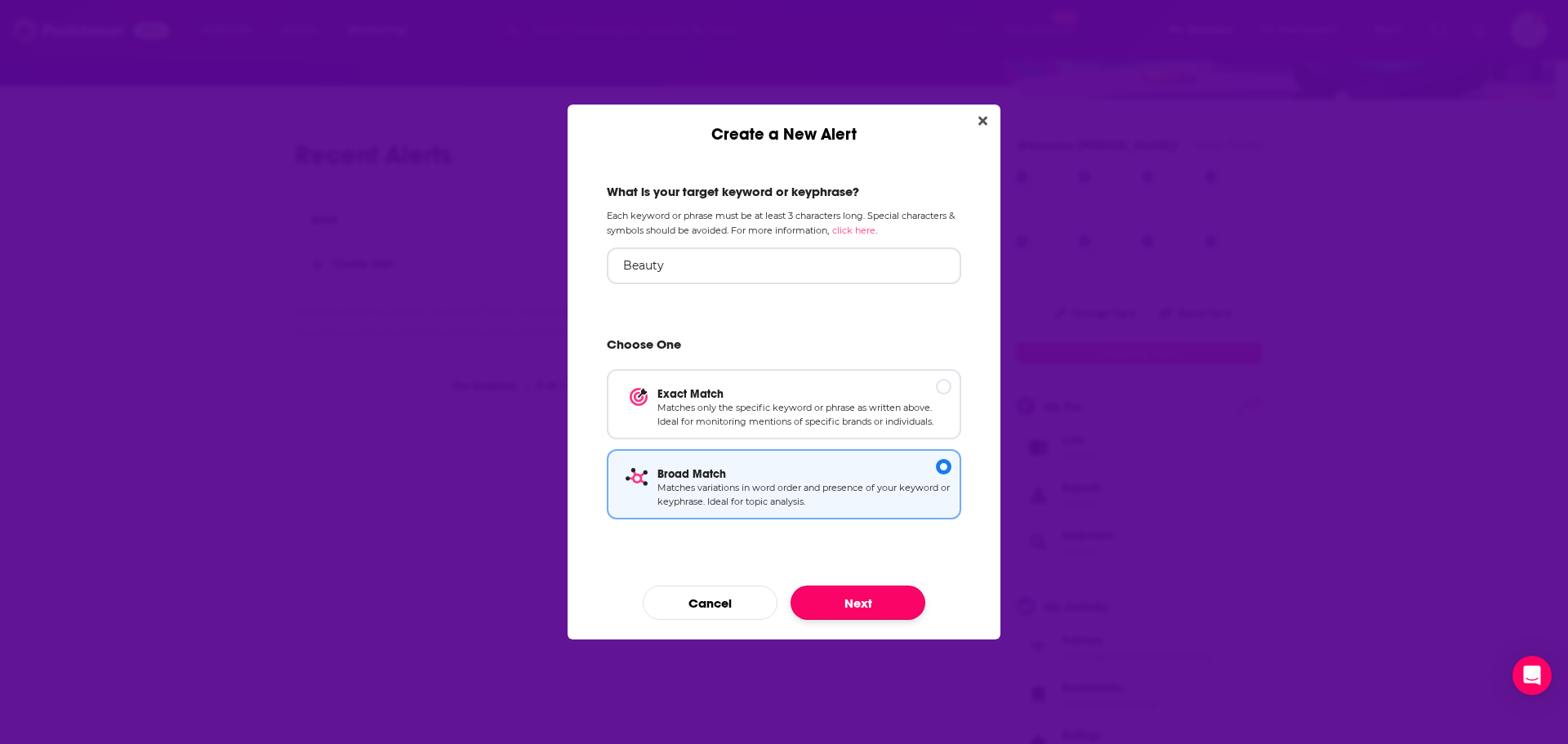
click at [888, 608] on button "Next" at bounding box center [858, 603] width 135 height 35
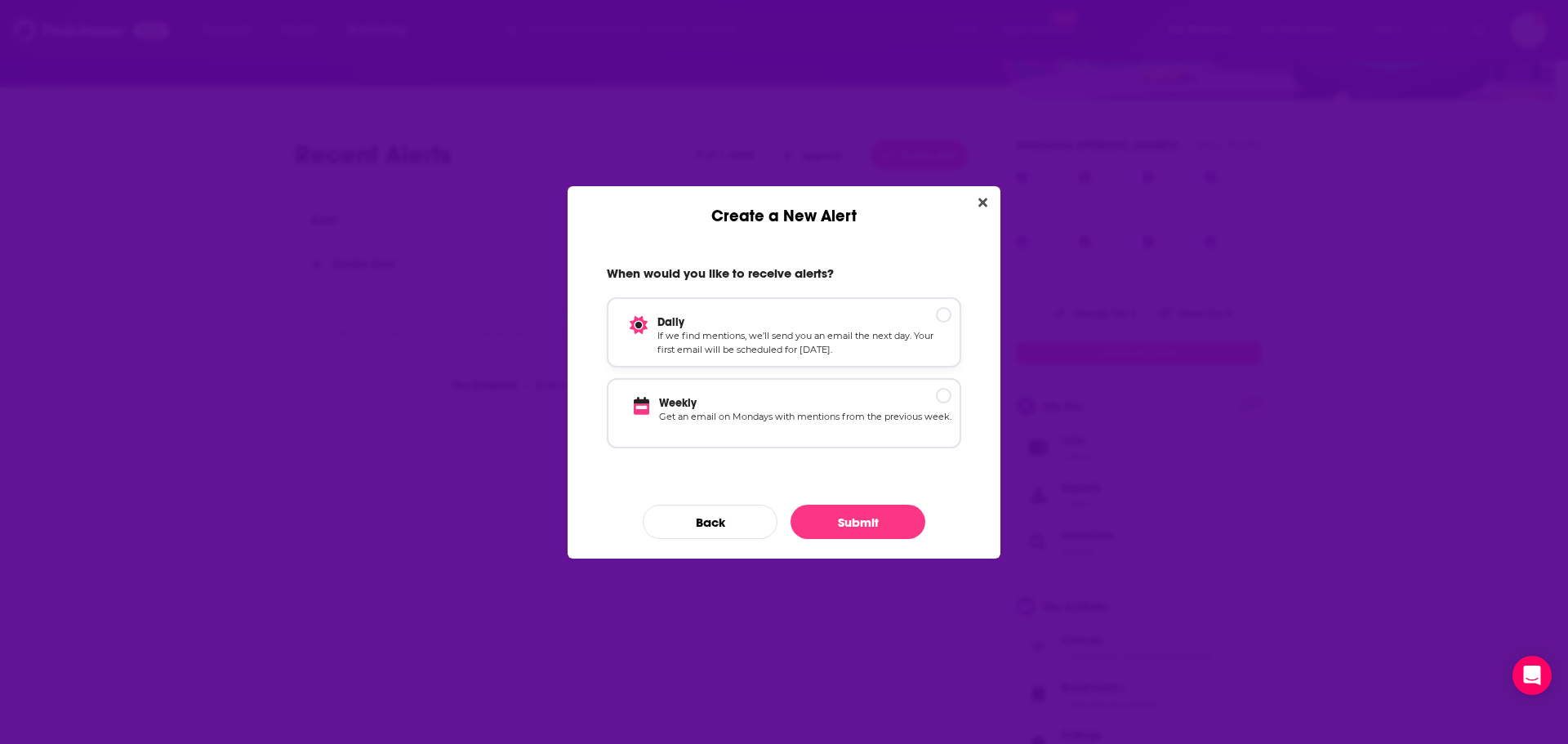
click at [824, 346] on p "If we find mentions, we’ll send you an email the next day. Your first email wil…" at bounding box center [804, 343] width 294 height 29
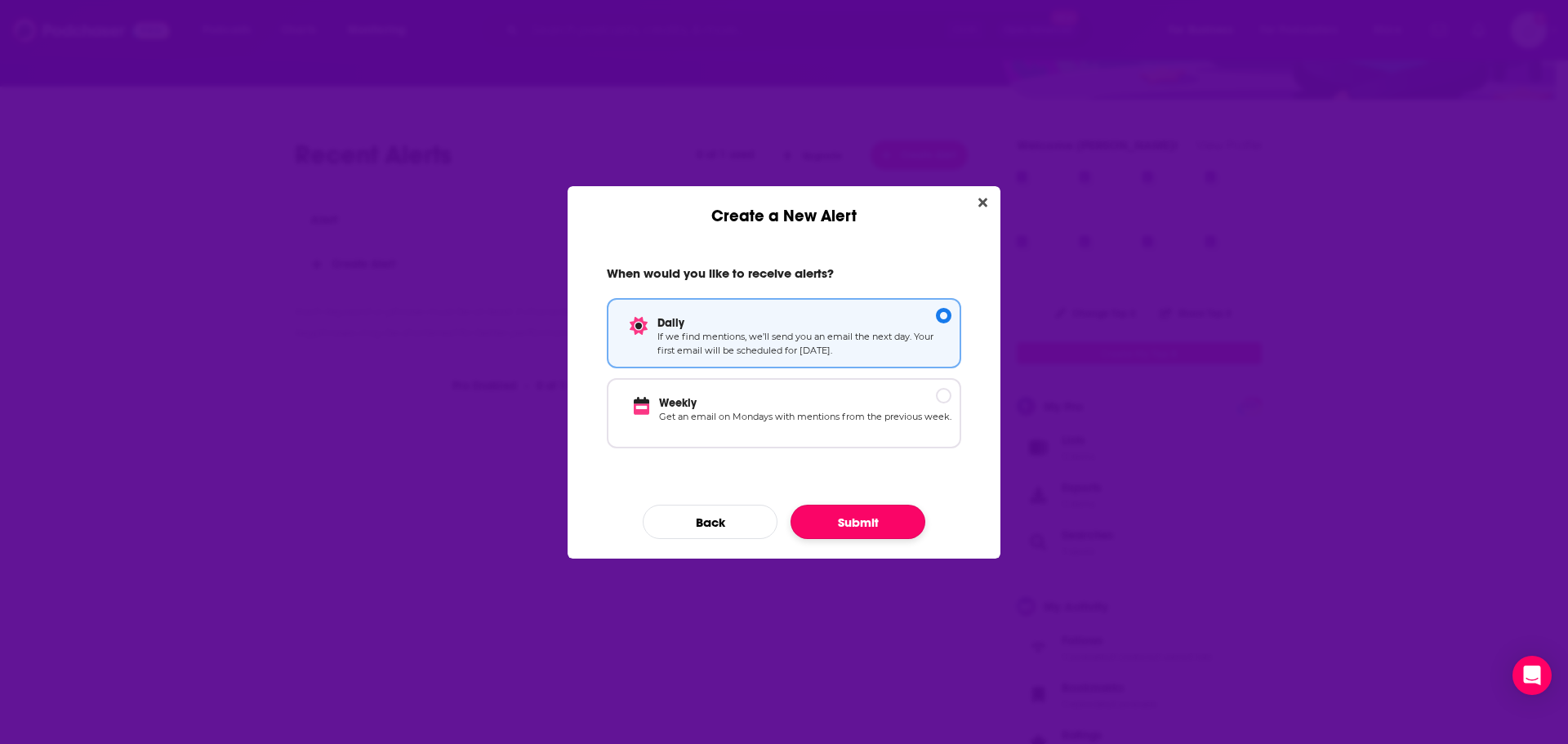
click at [870, 519] on button "Submit" at bounding box center [858, 522] width 135 height 35
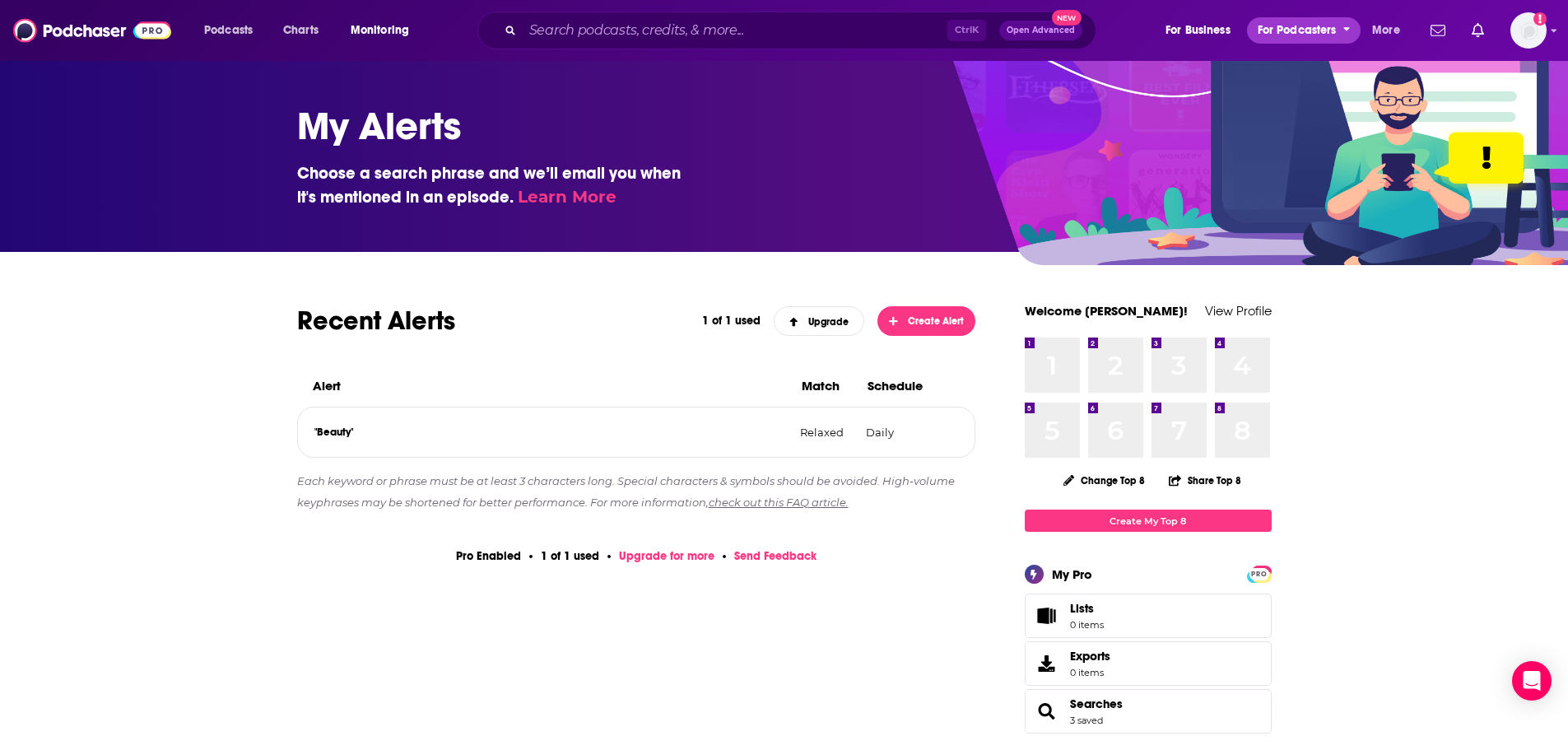
click at [1351, 26] on button "For Podcasters" at bounding box center [1303, 31] width 114 height 27
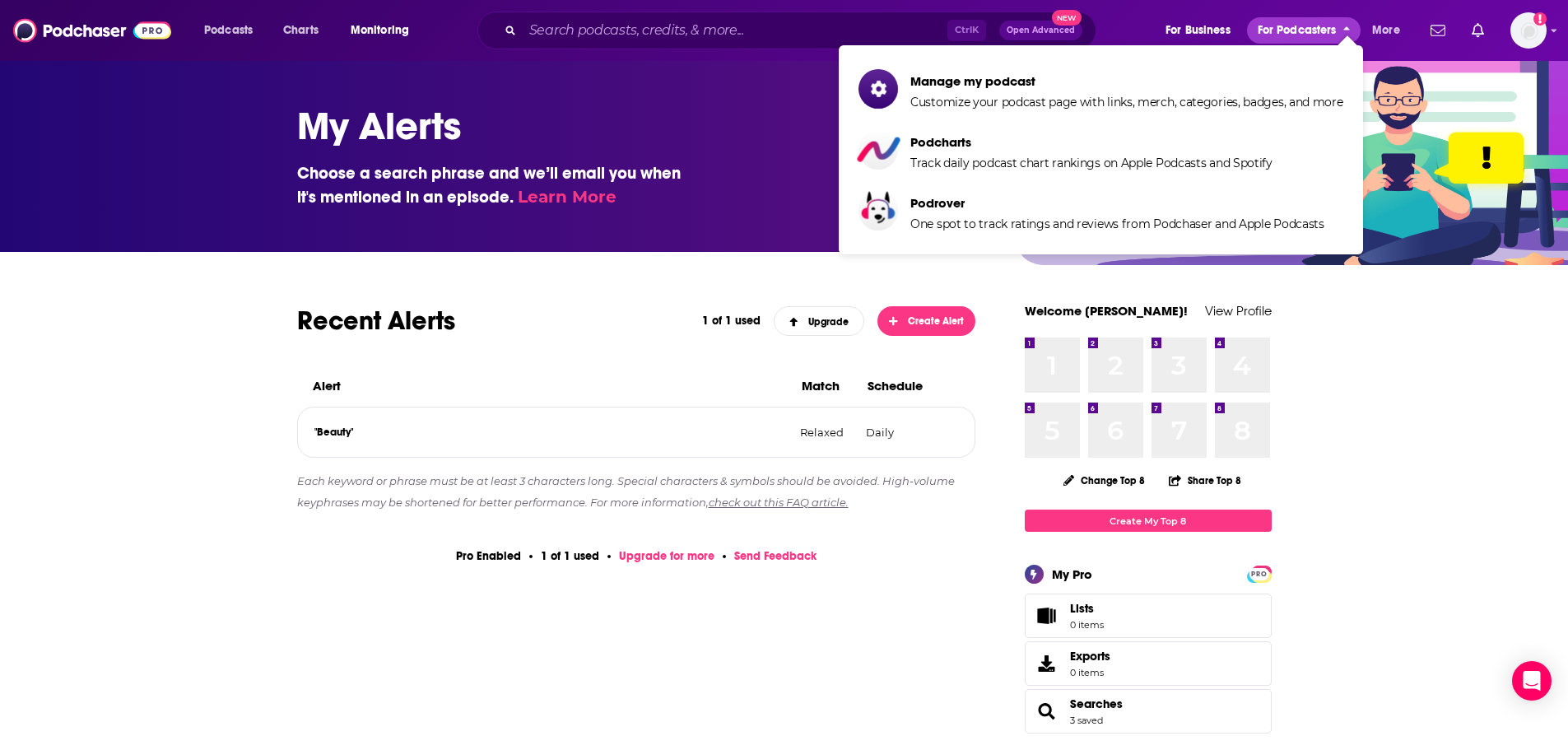
click at [1351, 26] on button "For Podcasters" at bounding box center [1303, 31] width 114 height 27
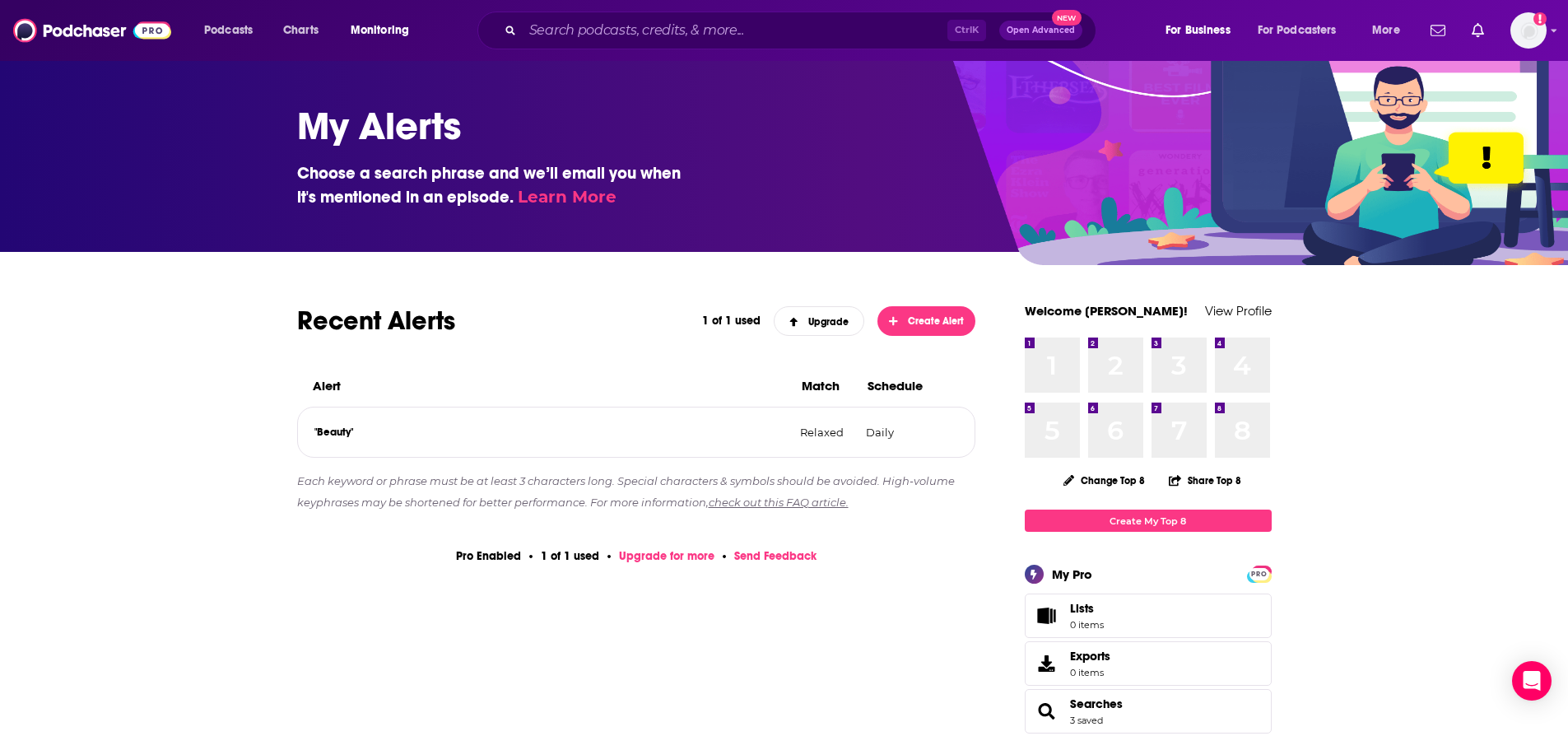
drag, startPoint x: 332, startPoint y: 482, endPoint x: 567, endPoint y: 475, distance: 235.1
click at [567, 475] on p "Each keyword or phrase must be at least 3 characters long. Special characters &…" at bounding box center [636, 492] width 679 height 42
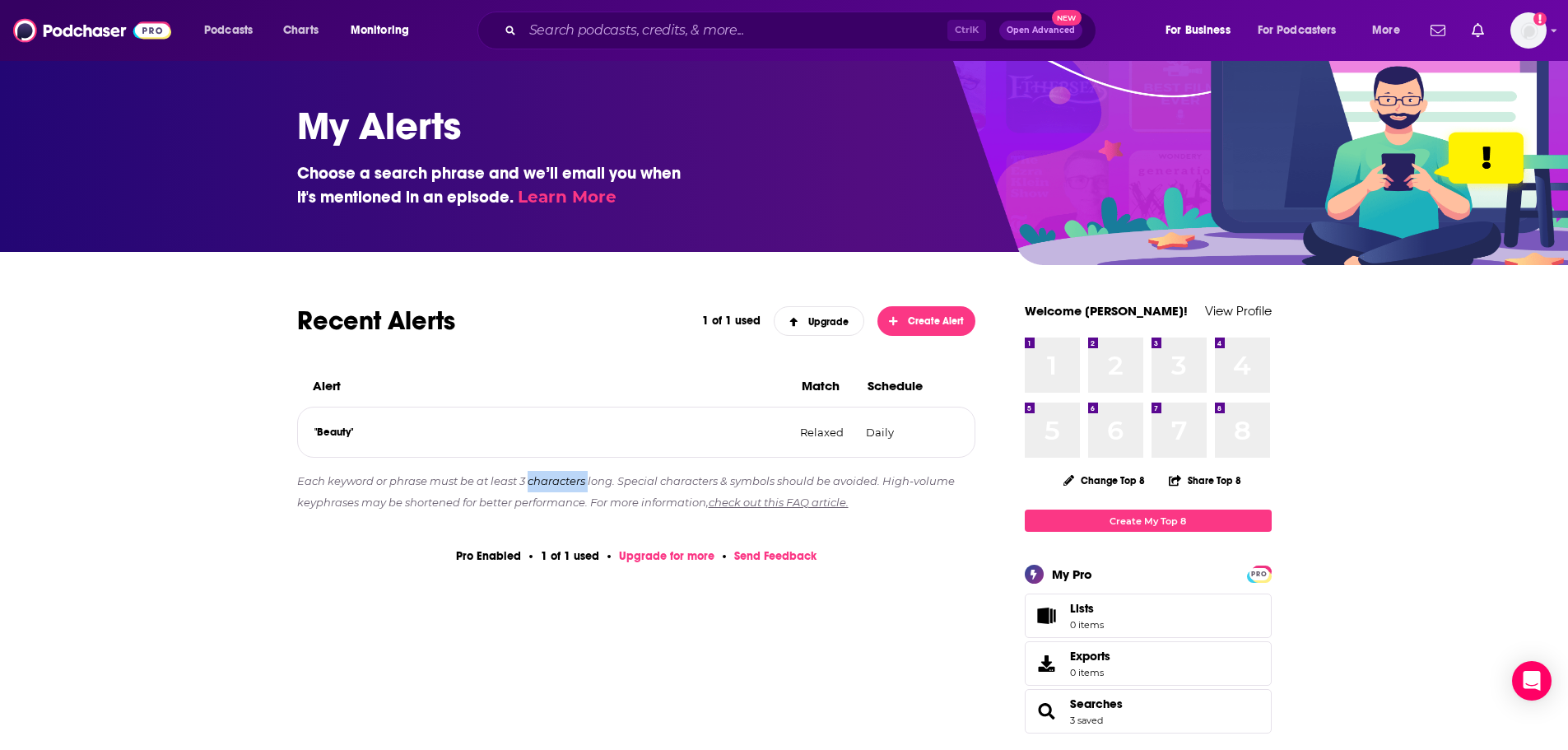
click at [570, 489] on p "Each keyword or phrase must be at least 3 characters long. Special characters &…" at bounding box center [636, 492] width 679 height 42
